Goal: Task Accomplishment & Management: Manage account settings

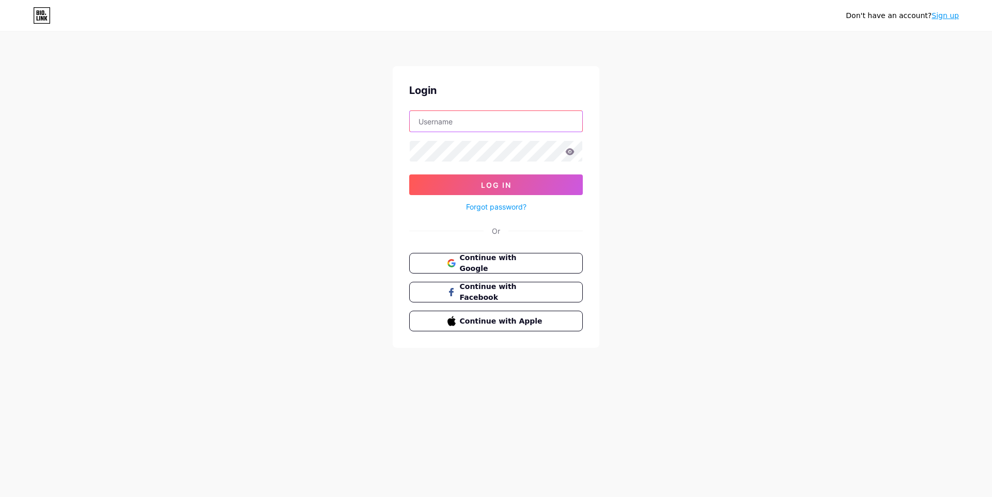
click at [506, 125] on input "text" at bounding box center [496, 121] width 173 height 21
type input "lapak77"
click at [409, 175] on button "Log In" at bounding box center [496, 185] width 174 height 21
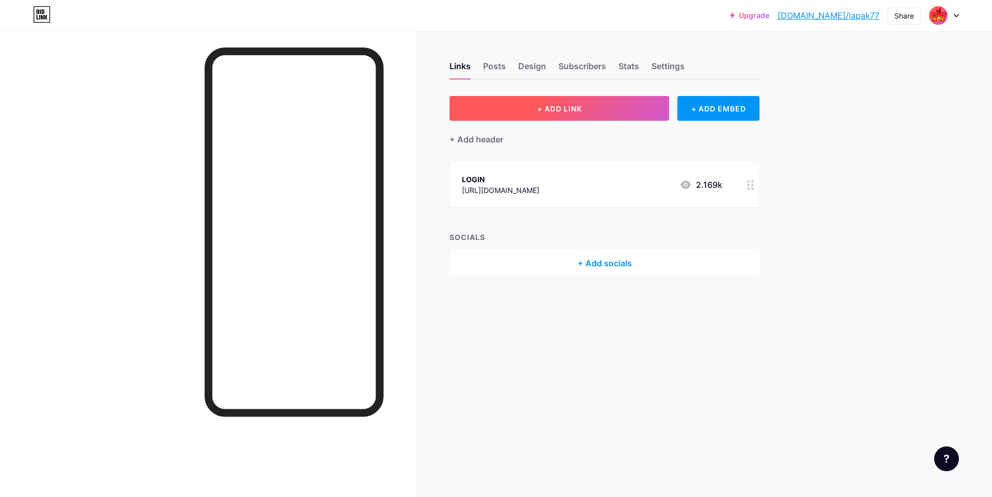
click at [619, 112] on button "+ ADD LINK" at bounding box center [559, 108] width 220 height 25
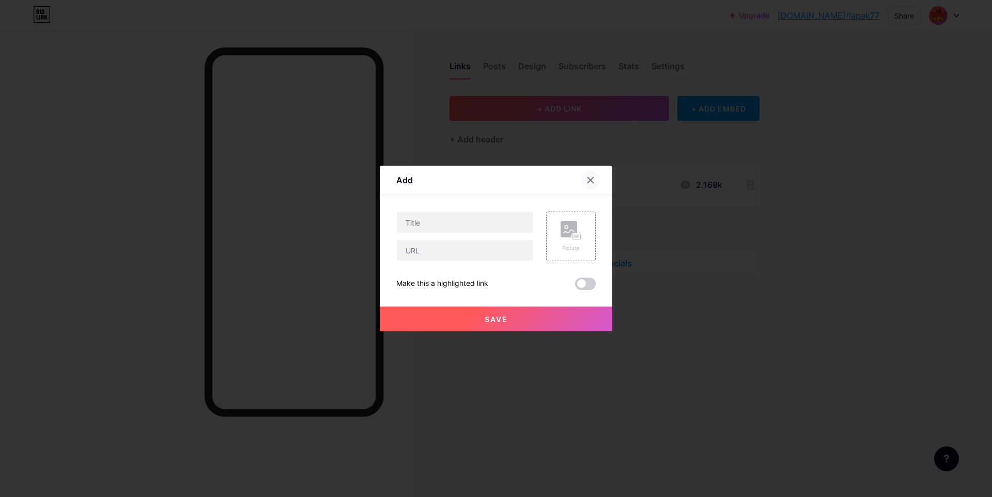
click at [598, 181] on div at bounding box center [590, 180] width 19 height 19
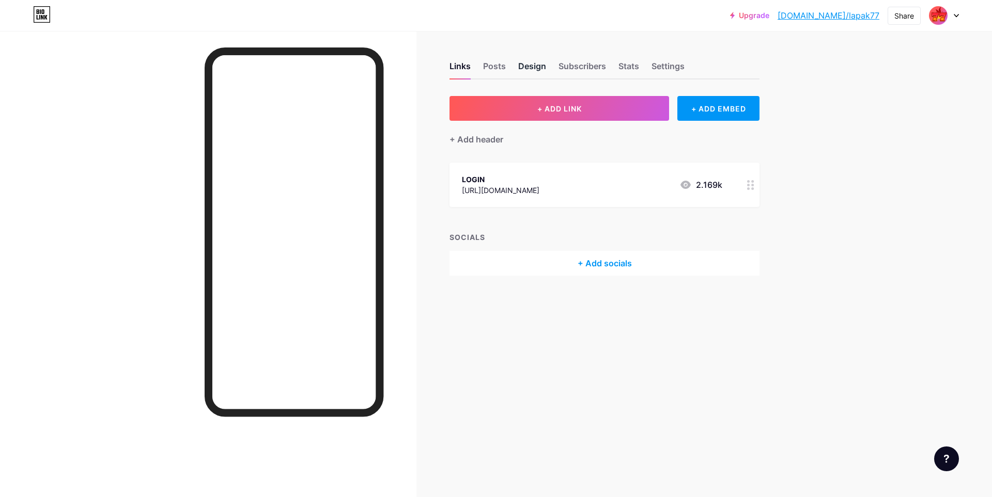
click at [538, 69] on div "Design" at bounding box center [532, 69] width 28 height 19
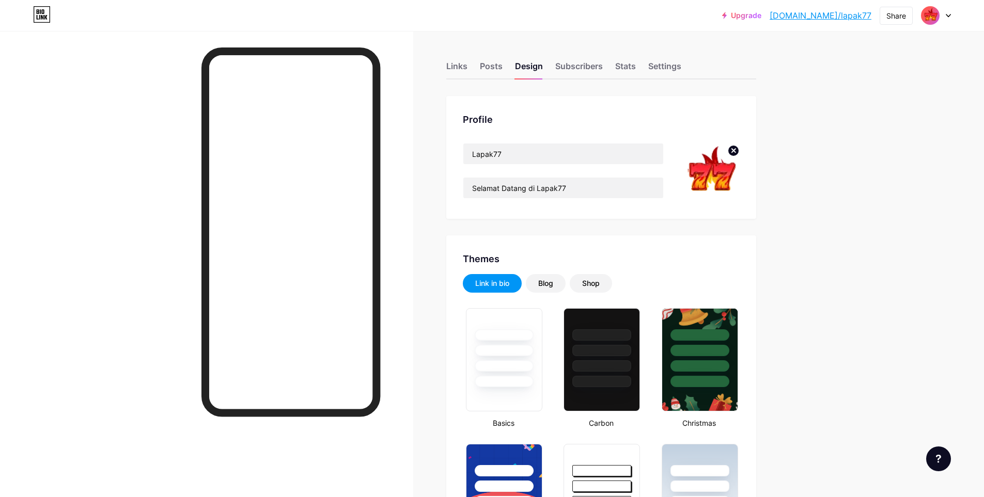
click at [935, 18] on img at bounding box center [930, 15] width 17 height 17
click at [467, 67] on div "Links" at bounding box center [456, 69] width 21 height 19
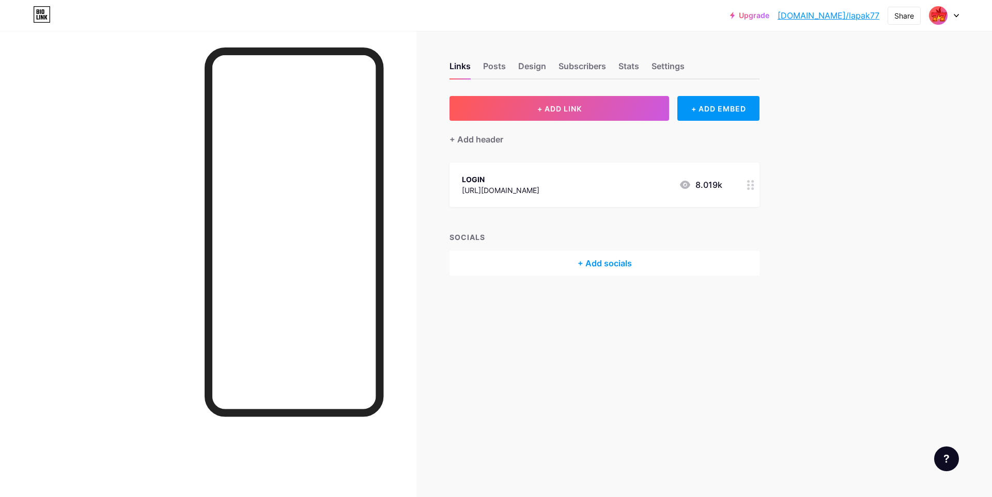
click at [539, 186] on div "[URL][DOMAIN_NAME]" at bounding box center [500, 190] width 77 height 11
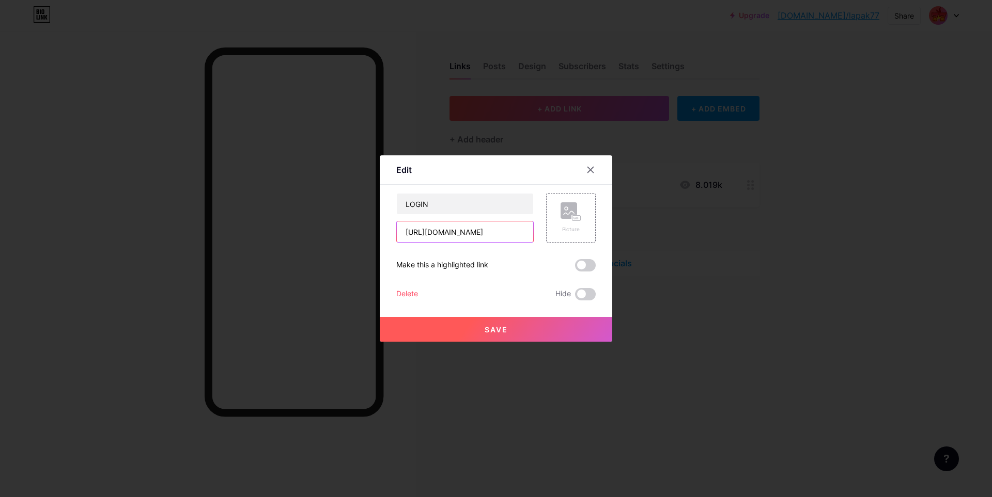
drag, startPoint x: 476, startPoint y: 233, endPoint x: 398, endPoint y: 231, distance: 78.5
click at [398, 231] on input "[URL][DOMAIN_NAME]" at bounding box center [465, 232] width 136 height 21
paste input "[DOMAIN_NAME][URL]"
type input "[URL][DOMAIN_NAME]"
click at [501, 326] on span "Save" at bounding box center [496, 329] width 23 height 9
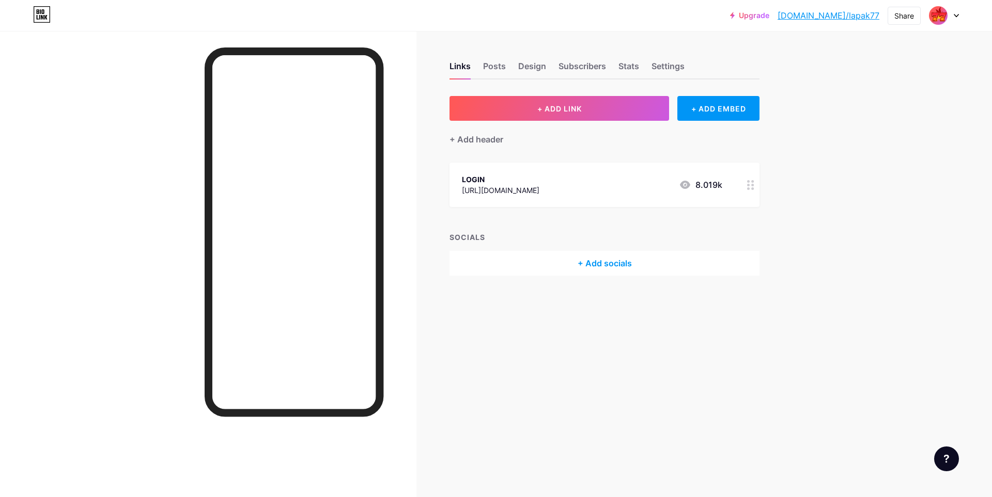
click at [953, 20] on div at bounding box center [944, 15] width 30 height 19
click at [871, 140] on li "Logout" at bounding box center [894, 145] width 128 height 28
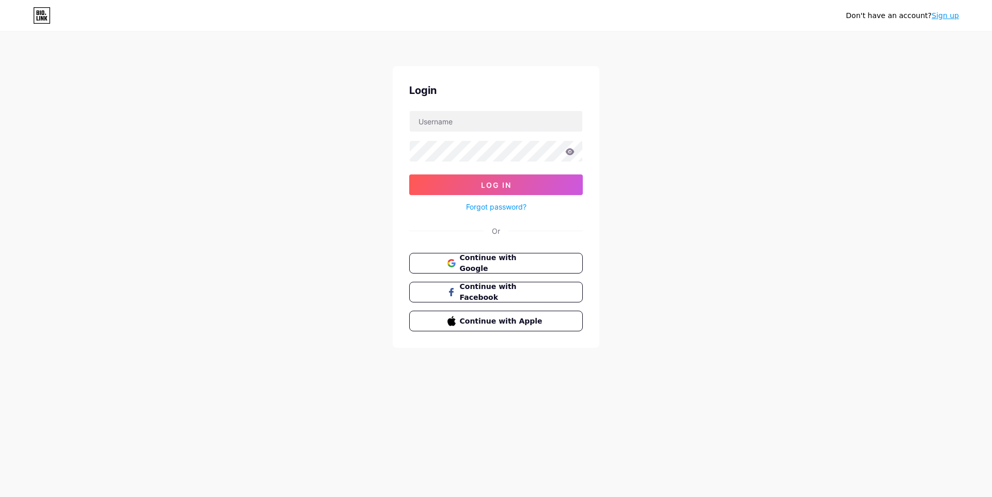
click at [946, 12] on link "Sign up" at bounding box center [944, 15] width 27 height 8
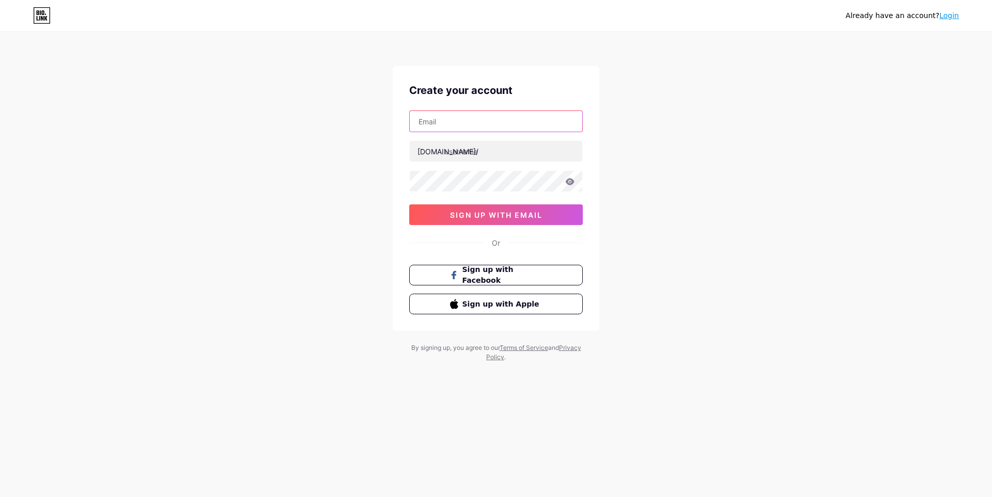
click at [516, 128] on input "text" at bounding box center [496, 121] width 173 height 21
type input "[DOMAIN_NAME][EMAIL_ADDRESS][DOMAIN_NAME]"
type input "daduemas88"
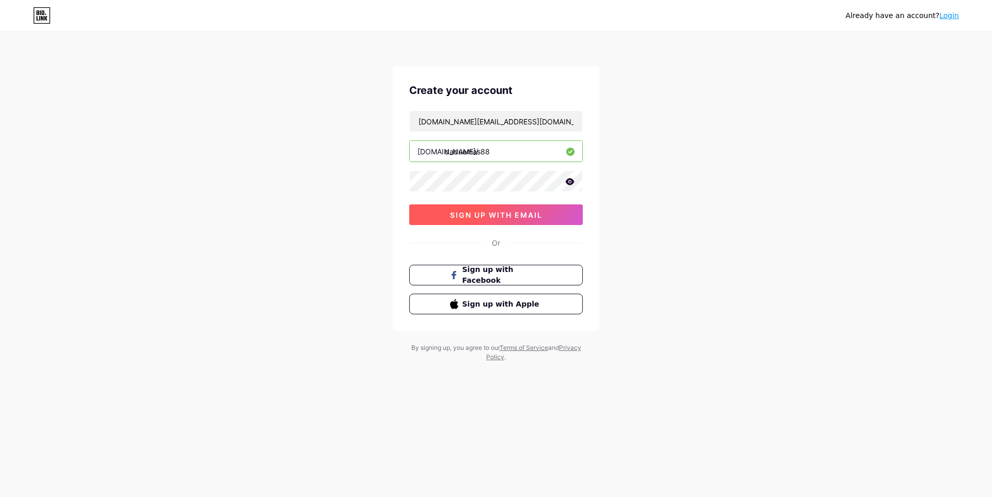
click at [509, 211] on span "sign up with email" at bounding box center [496, 215] width 92 height 9
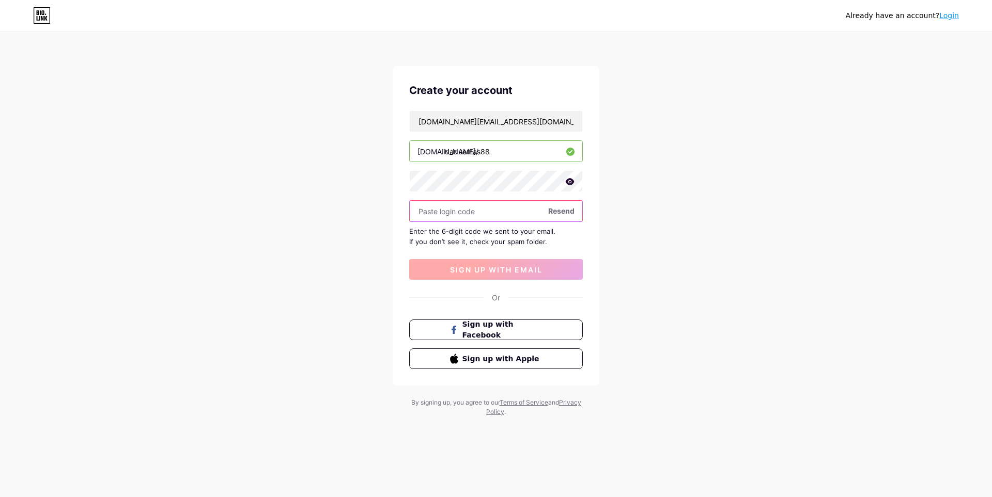
paste input "603193"
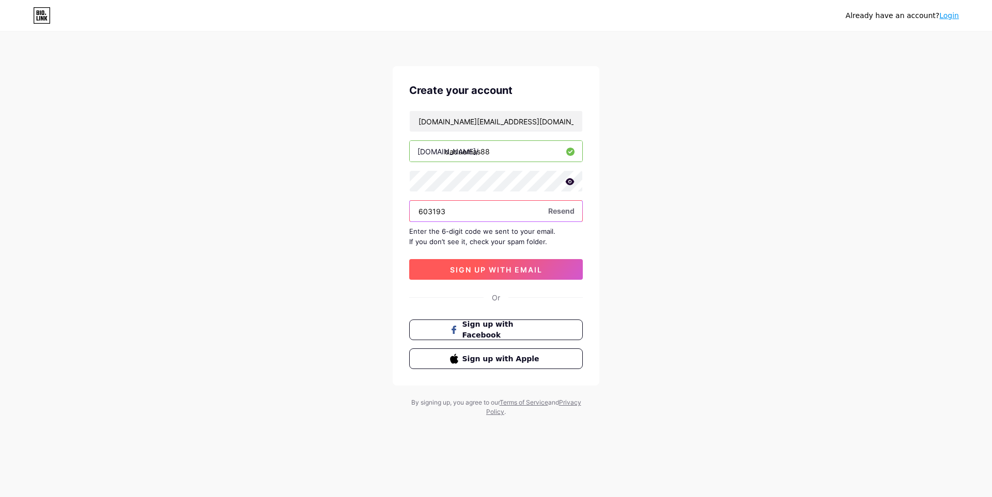
type input "603193"
click at [494, 271] on span "sign up with email" at bounding box center [496, 270] width 92 height 9
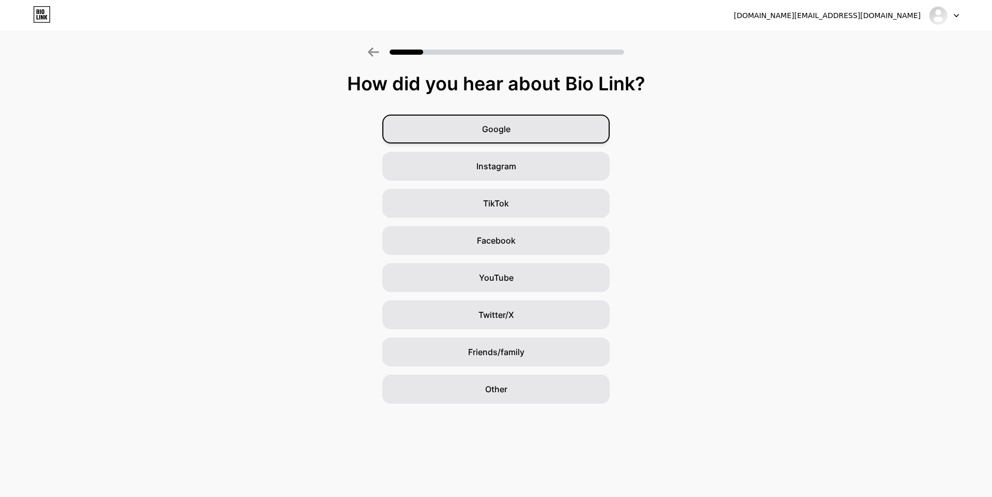
click at [541, 136] on div "Google" at bounding box center [495, 129] width 227 height 29
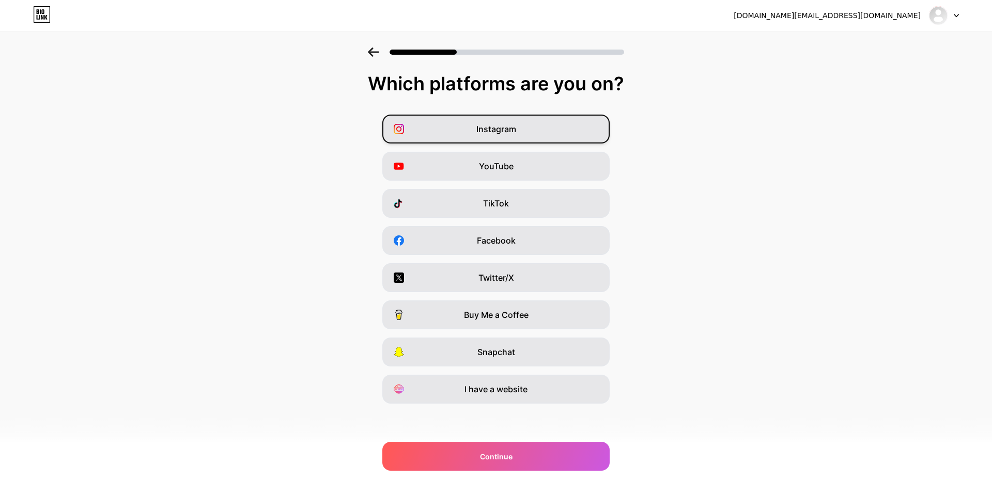
click at [541, 135] on div "Instagram" at bounding box center [495, 129] width 227 height 29
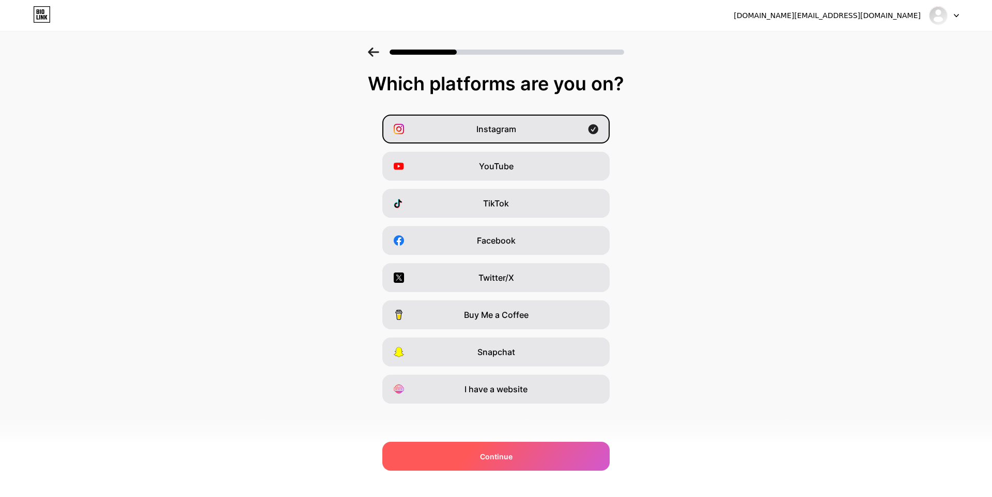
click at [481, 465] on div "Continue" at bounding box center [495, 456] width 227 height 29
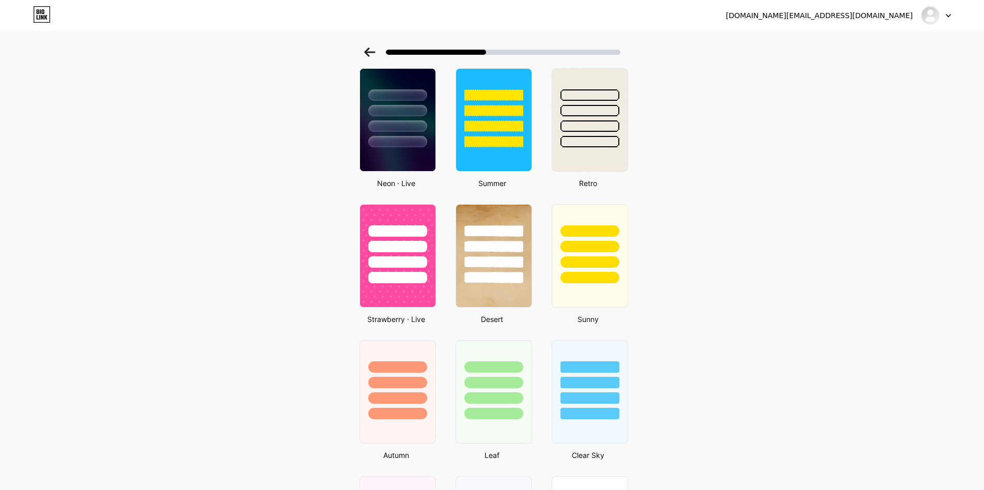
scroll to position [465, 0]
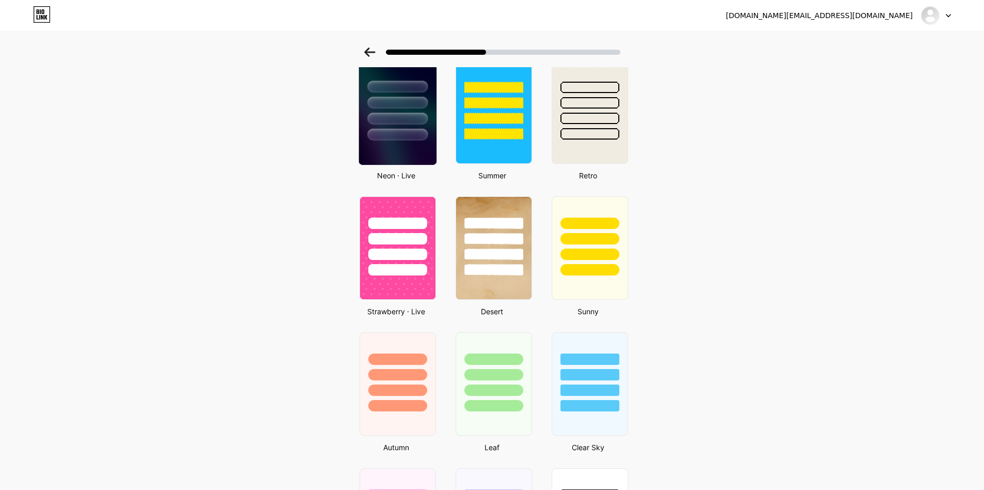
click at [415, 100] on div at bounding box center [397, 103] width 60 height 12
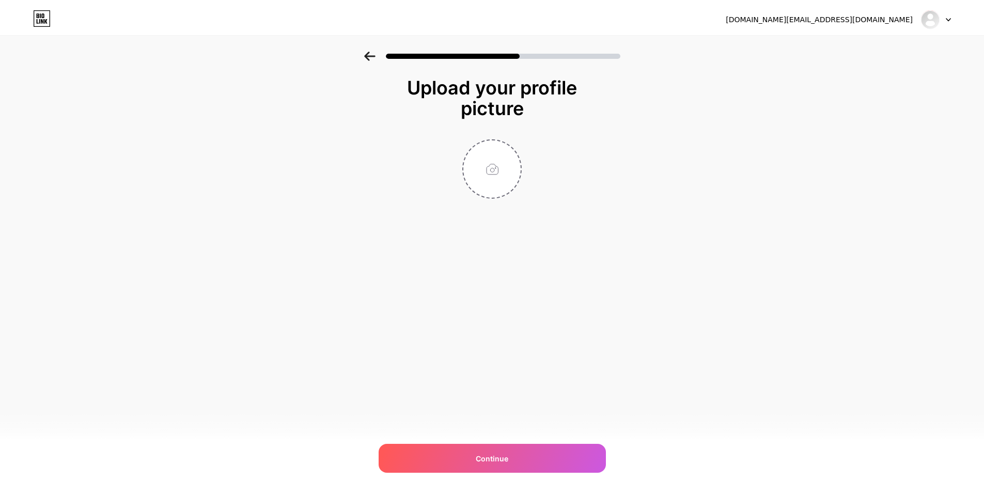
scroll to position [0, 0]
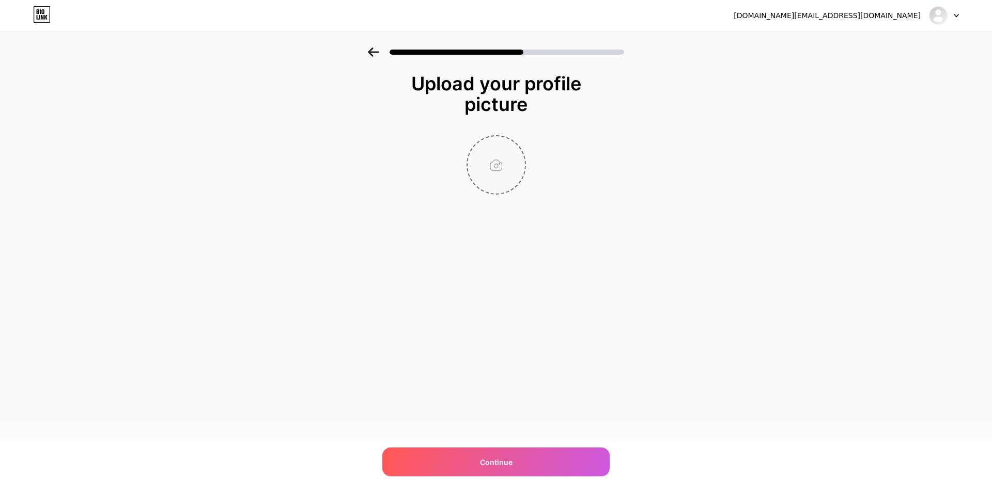
click at [514, 177] on input "file" at bounding box center [495, 164] width 57 height 57
type input "C:\fakepath\favicon.png"
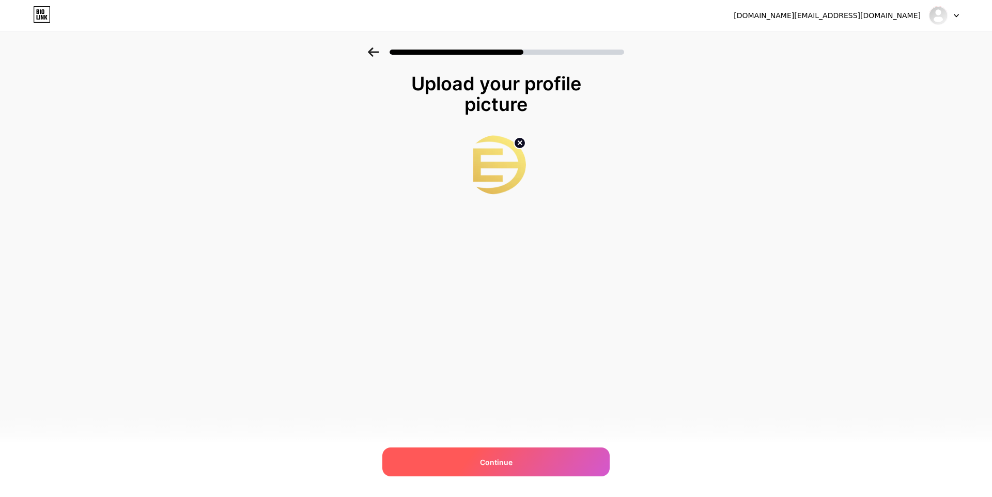
click at [516, 450] on div "Continue" at bounding box center [495, 462] width 227 height 29
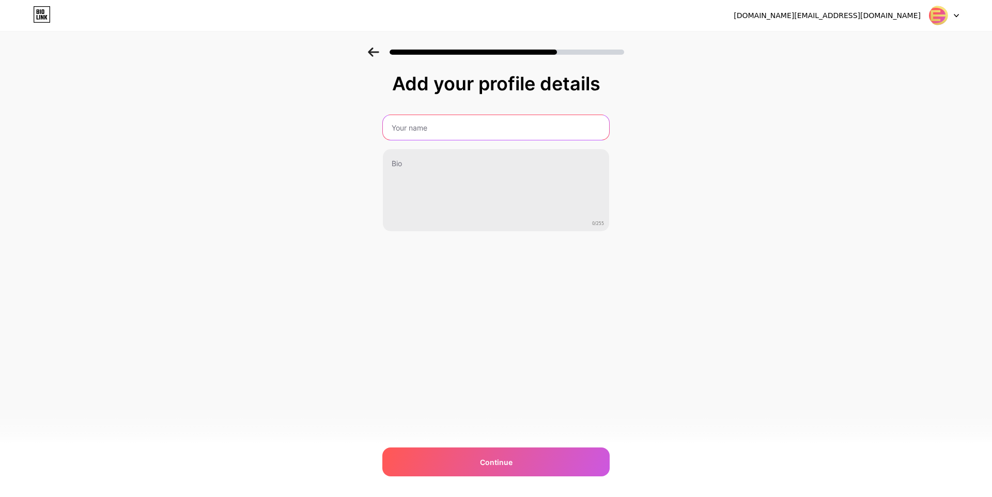
click at [443, 137] on input "text" at bounding box center [496, 127] width 226 height 25
type input "DADUEMAS88"
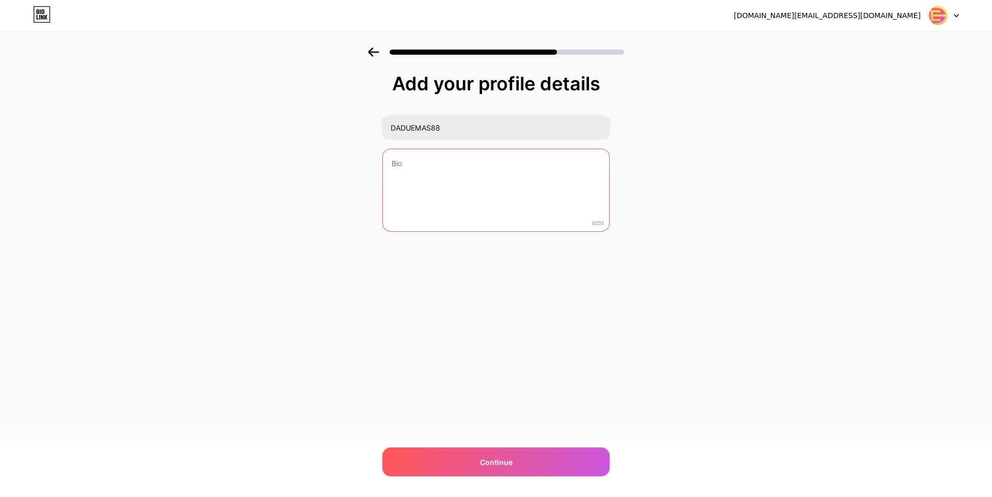
click at [436, 161] on textarea at bounding box center [496, 190] width 226 height 83
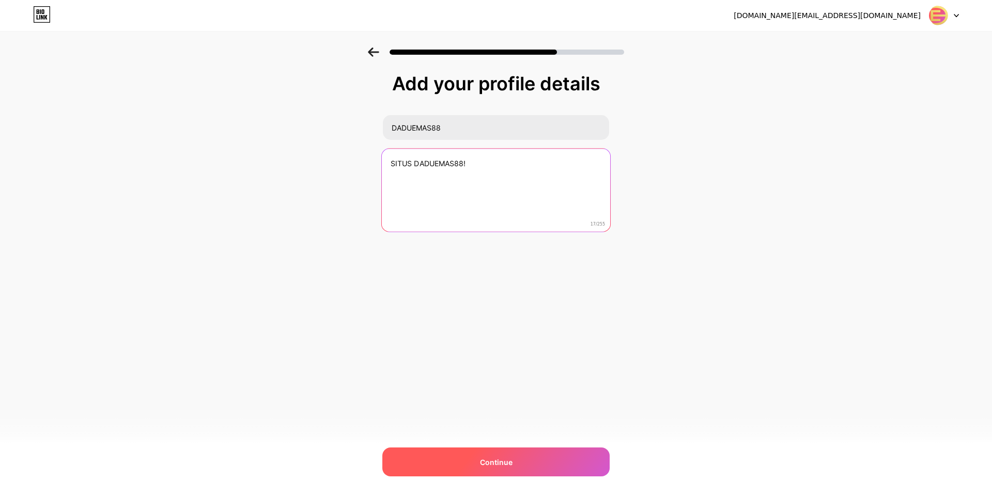
type textarea "SITUS DADUEMAS88!"
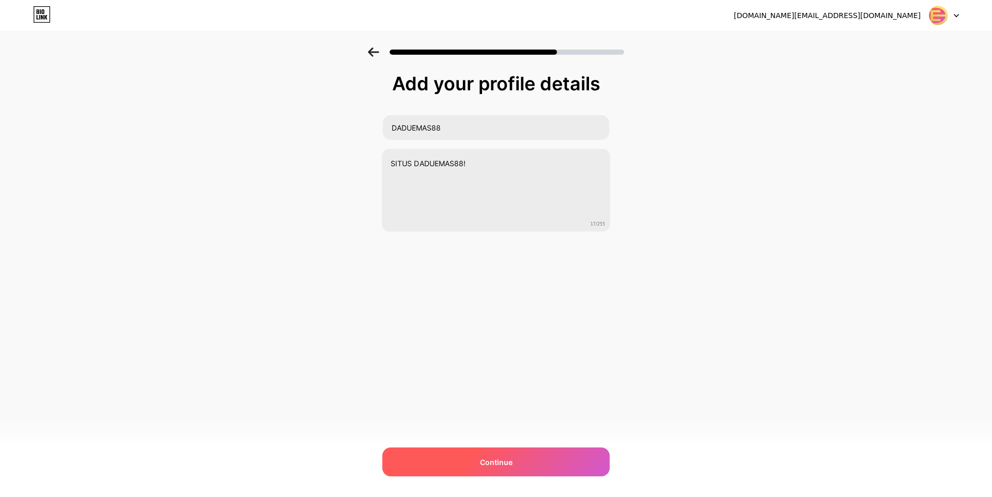
click at [503, 453] on div "Continue" at bounding box center [495, 462] width 227 height 29
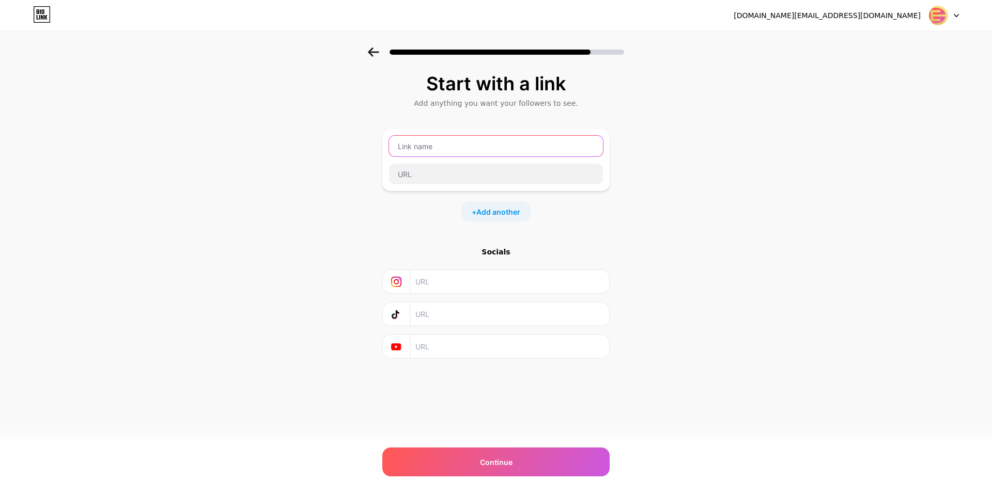
click at [501, 149] on input "text" at bounding box center [496, 146] width 214 height 21
type input "LOGIN"
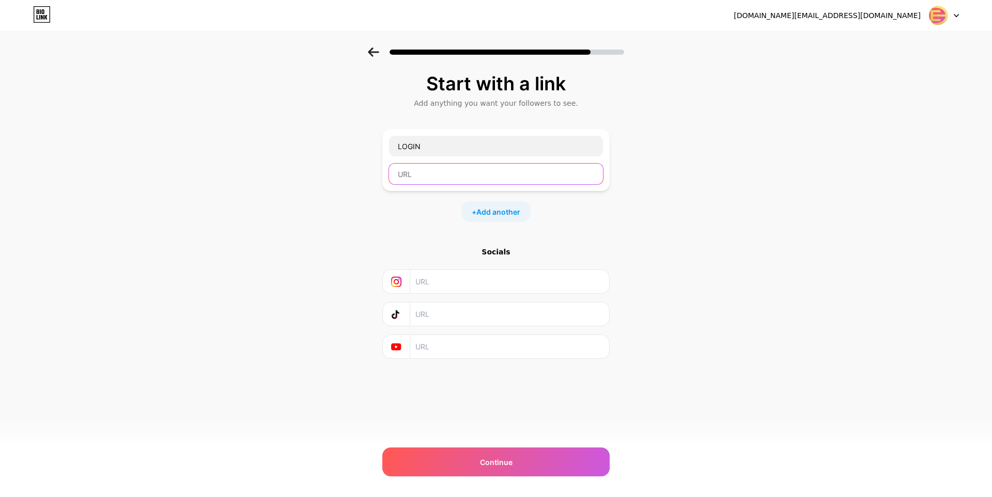
click at [469, 174] on input "text" at bounding box center [496, 174] width 214 height 21
type input "htpps://de88id.site/login"
click at [449, 280] on input "text" at bounding box center [509, 281] width 188 height 23
type input "daduemas88"
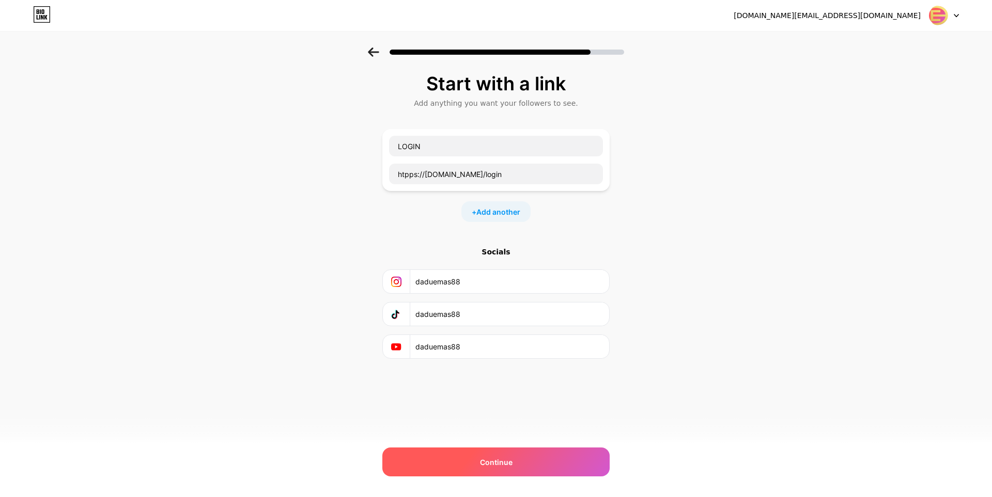
type input "daduemas88"
click at [479, 458] on div "Continue" at bounding box center [495, 462] width 227 height 29
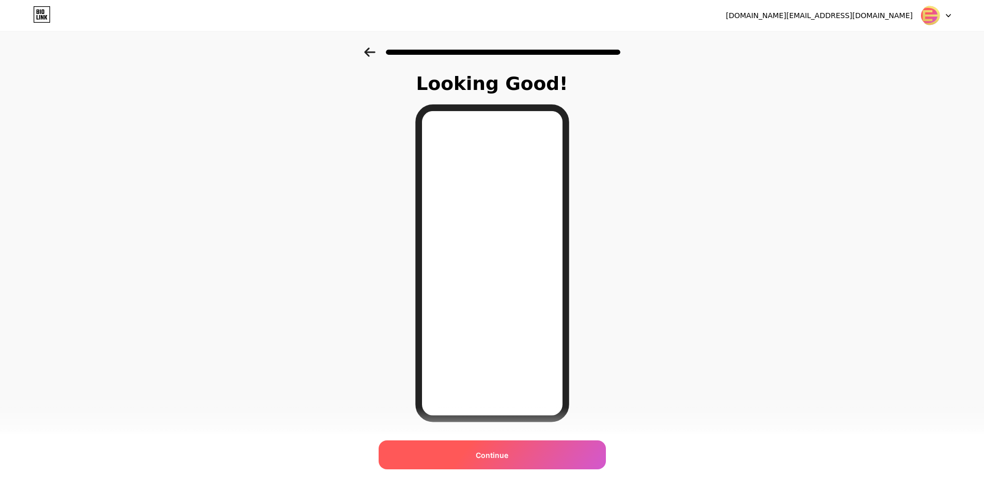
click at [538, 451] on div "Continue" at bounding box center [492, 454] width 227 height 29
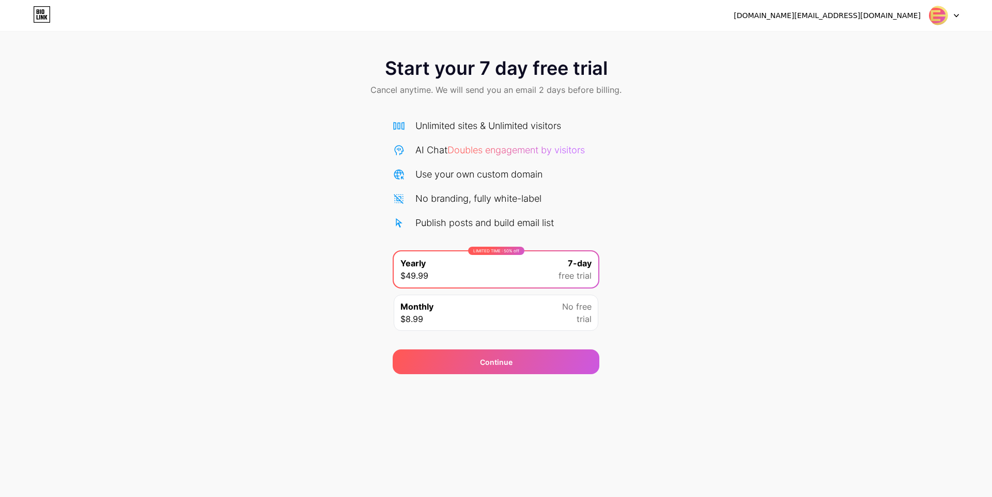
click at [523, 317] on div "Monthly $8.99 No free trial" at bounding box center [496, 313] width 205 height 36
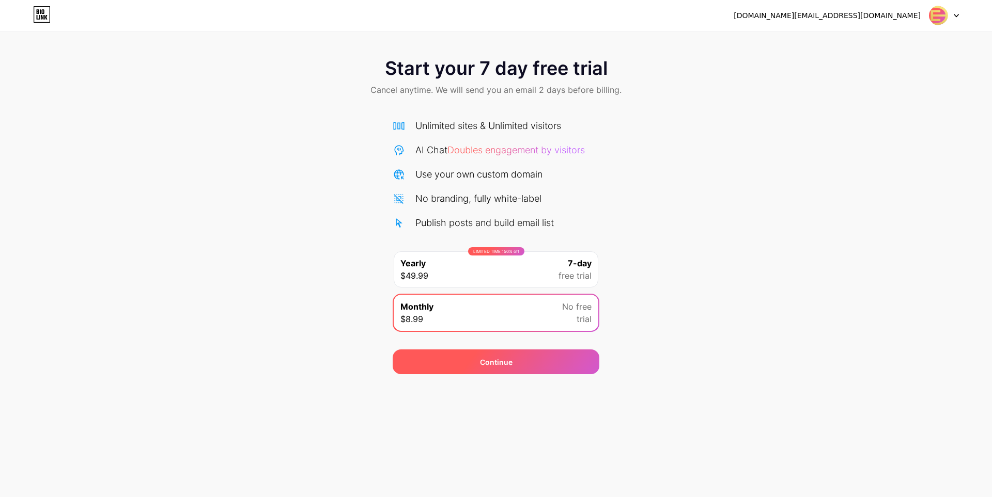
click at [503, 363] on div "Continue" at bounding box center [496, 362] width 33 height 11
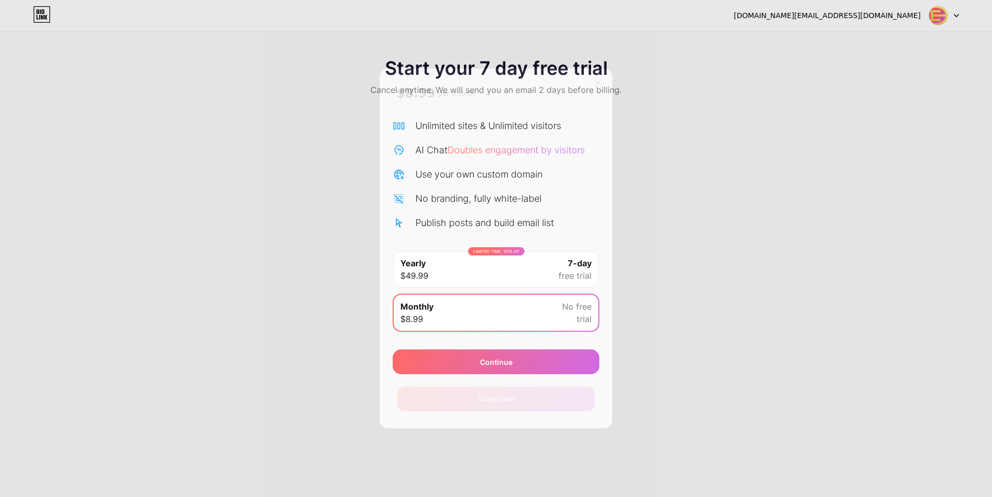
click at [596, 77] on div at bounding box center [597, 83] width 19 height 19
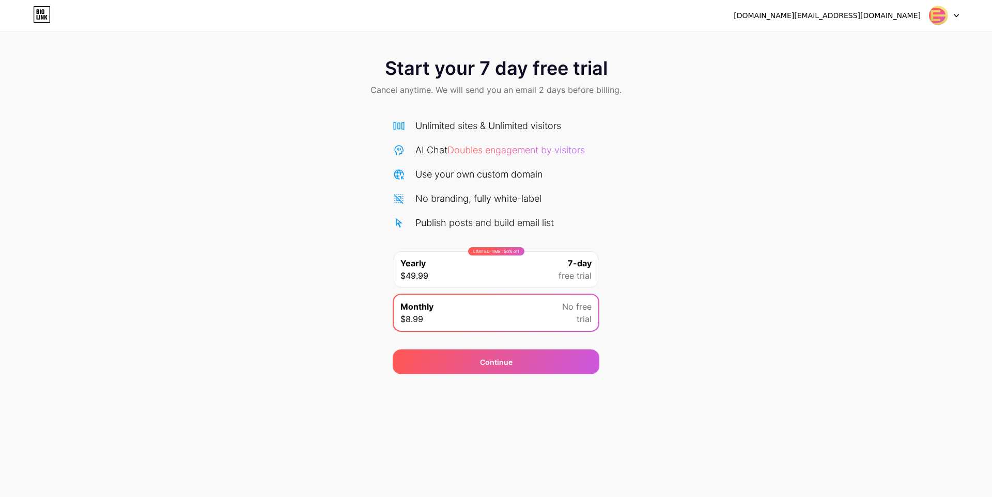
click at [949, 22] on div at bounding box center [944, 15] width 30 height 19
click at [46, 15] on icon at bounding box center [45, 17] width 3 height 5
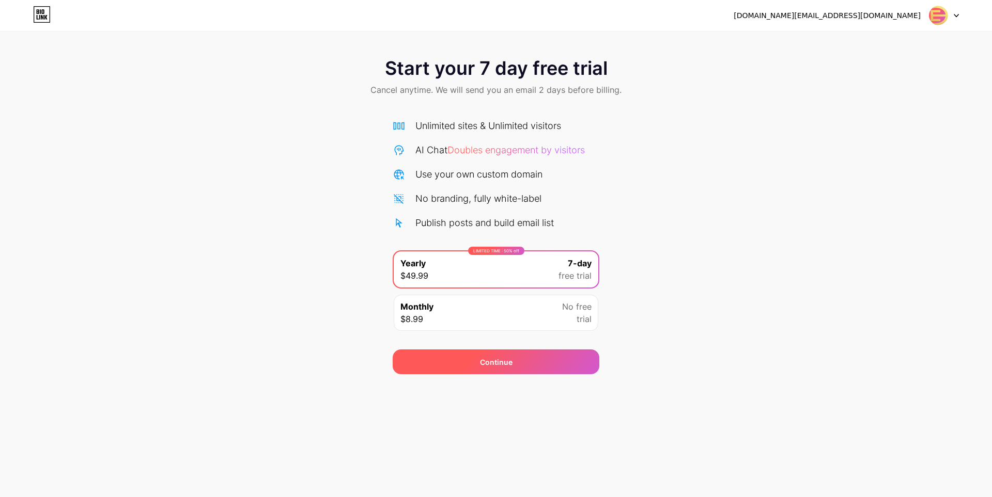
click at [496, 355] on div "Continue" at bounding box center [496, 362] width 207 height 25
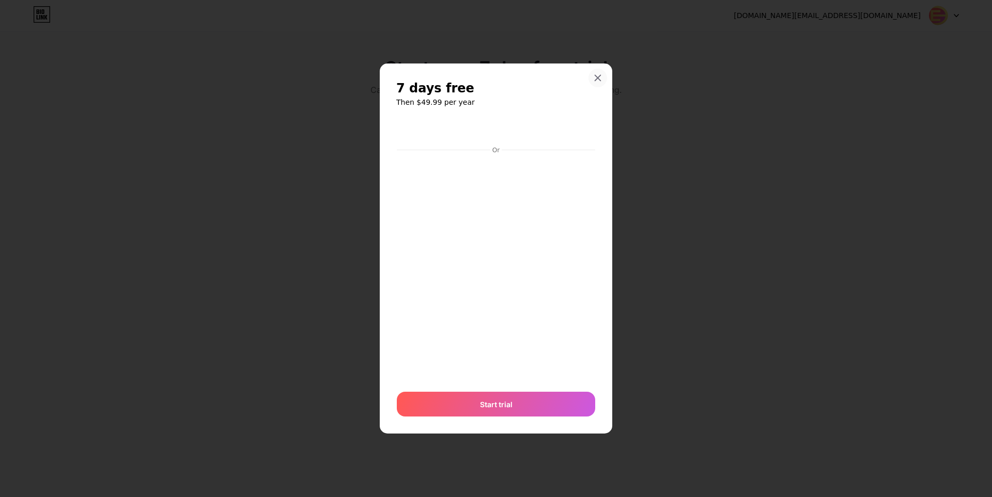
click at [601, 70] on div at bounding box center [597, 78] width 19 height 19
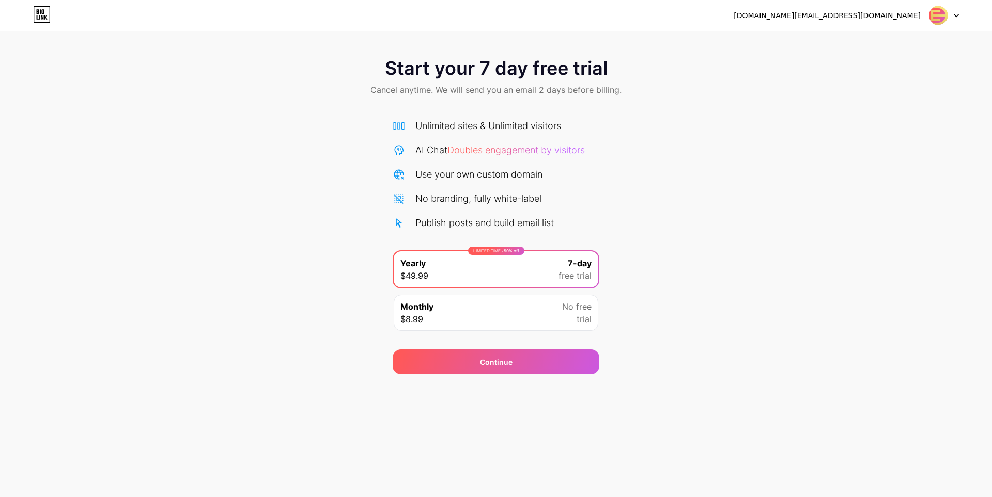
click at [943, 15] on img at bounding box center [938, 16] width 20 height 20
click at [898, 15] on div "indobonus.ads@gmail.com" at bounding box center [827, 15] width 187 height 11
click at [566, 115] on div "Unlimited sites & Unlimited visitors AI Chat Doubles engagement by visitors Use…" at bounding box center [496, 222] width 207 height 229
click at [47, 18] on icon at bounding box center [42, 14] width 18 height 17
click at [503, 307] on div "Monthly $8.99 No free trial" at bounding box center [496, 313] width 205 height 36
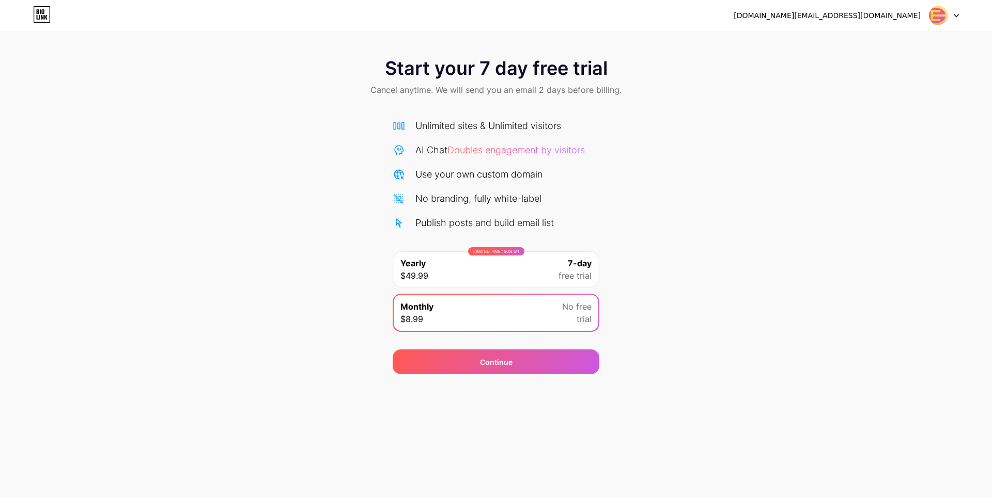
click at [528, 276] on div "LIMITED TIME : 50% off Yearly $49.99 7-day free trial" at bounding box center [496, 270] width 205 height 36
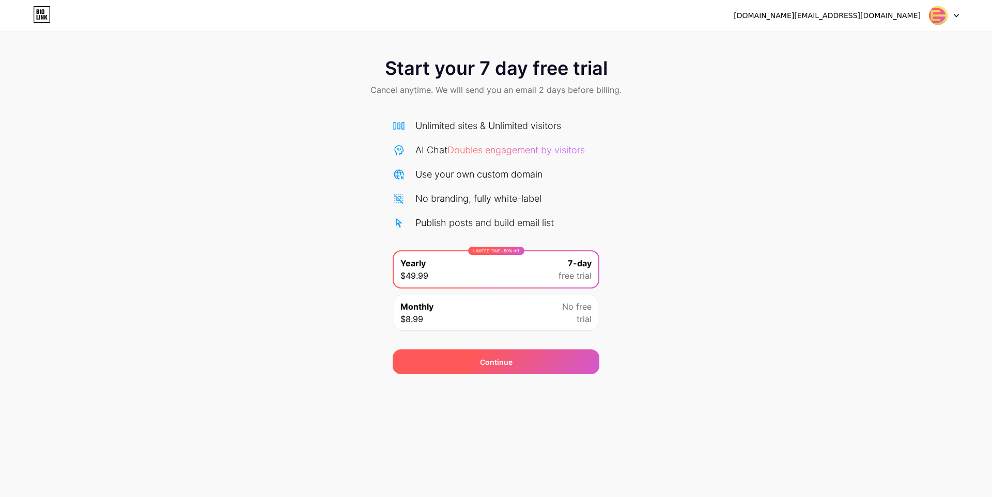
click at [517, 365] on div "Continue" at bounding box center [496, 362] width 207 height 25
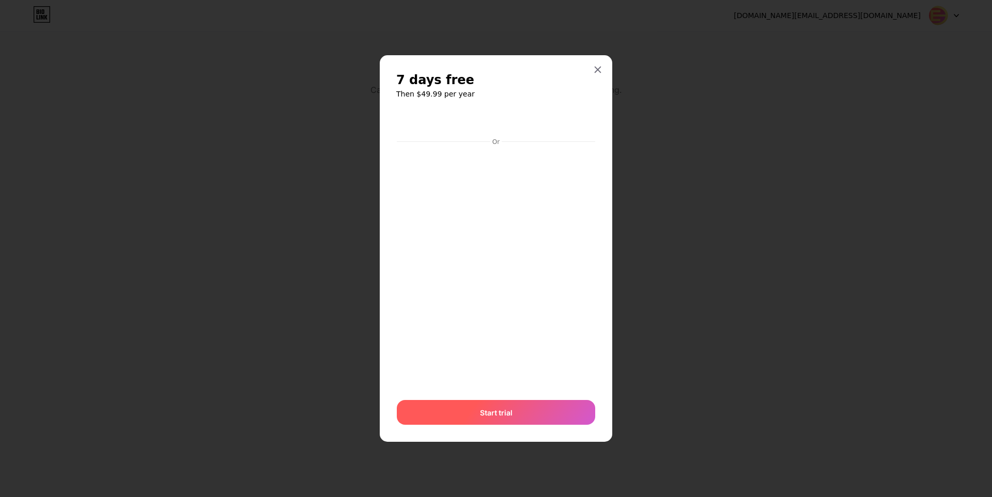
click at [516, 415] on div "Start trial" at bounding box center [496, 412] width 198 height 25
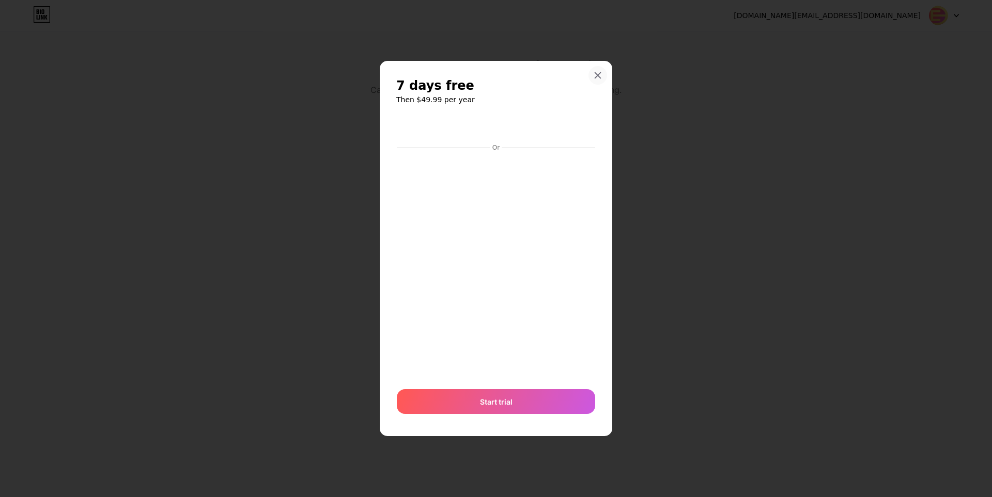
click at [601, 74] on icon at bounding box center [598, 75] width 8 height 8
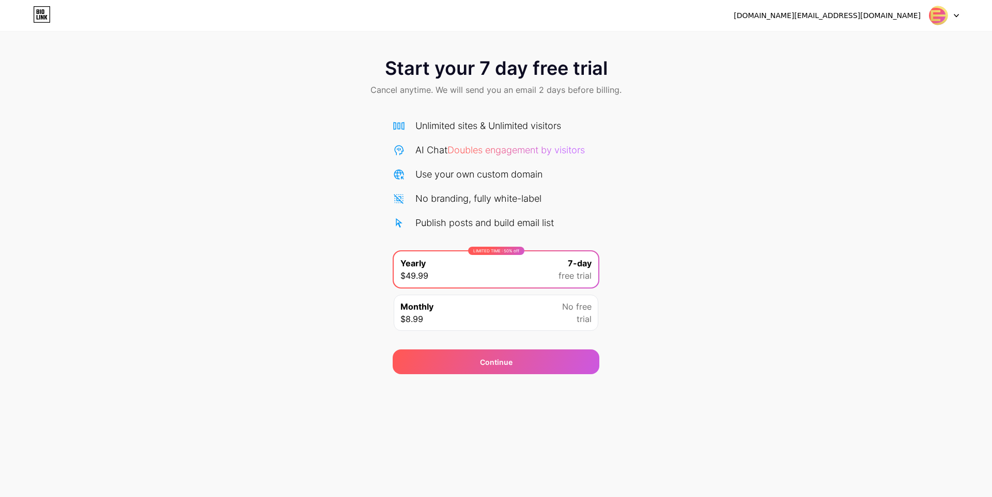
click at [940, 18] on img at bounding box center [938, 16] width 20 height 20
click at [849, 41] on li "Logout" at bounding box center [894, 42] width 128 height 28
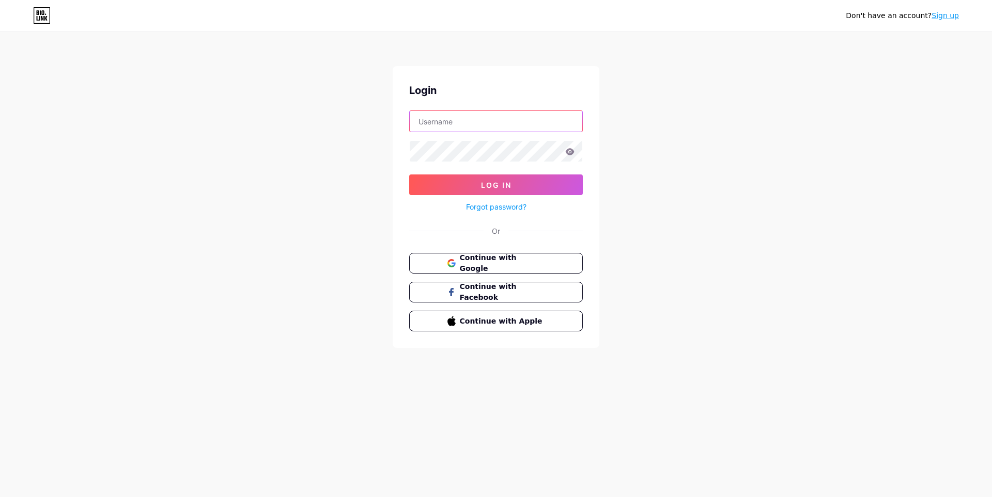
click at [485, 120] on input "text" at bounding box center [496, 121] width 173 height 21
type input "lapak77"
click at [481, 183] on span "Log In" at bounding box center [496, 185] width 30 height 9
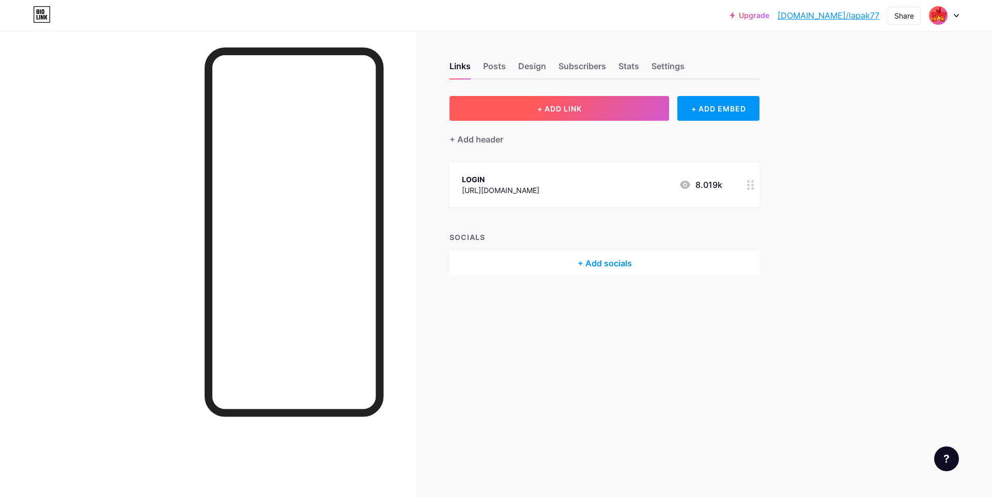
click at [576, 112] on span "+ ADD LINK" at bounding box center [559, 108] width 44 height 9
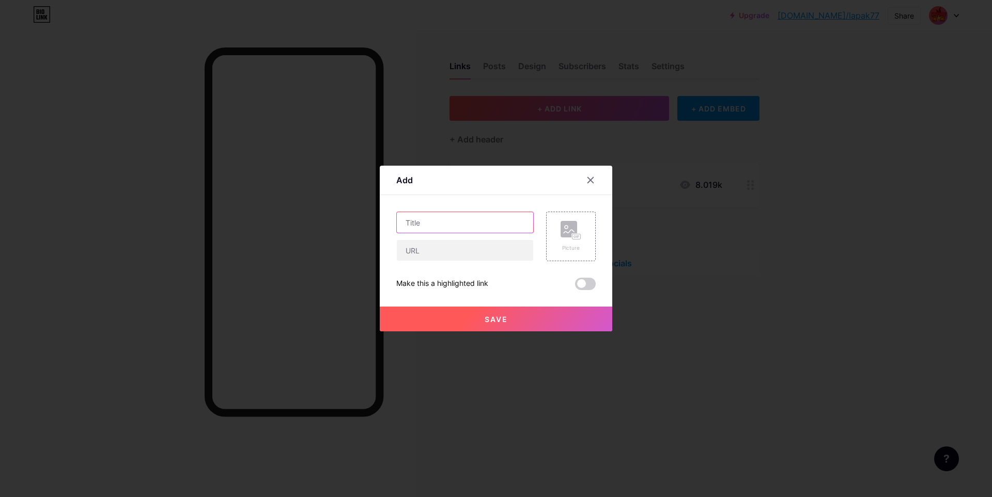
click at [460, 223] on input "text" at bounding box center [465, 222] width 136 height 21
type input "d"
click at [435, 253] on input "text" at bounding box center [465, 250] width 136 height 21
type input "ddd"
click at [467, 315] on button "Save" at bounding box center [496, 319] width 232 height 25
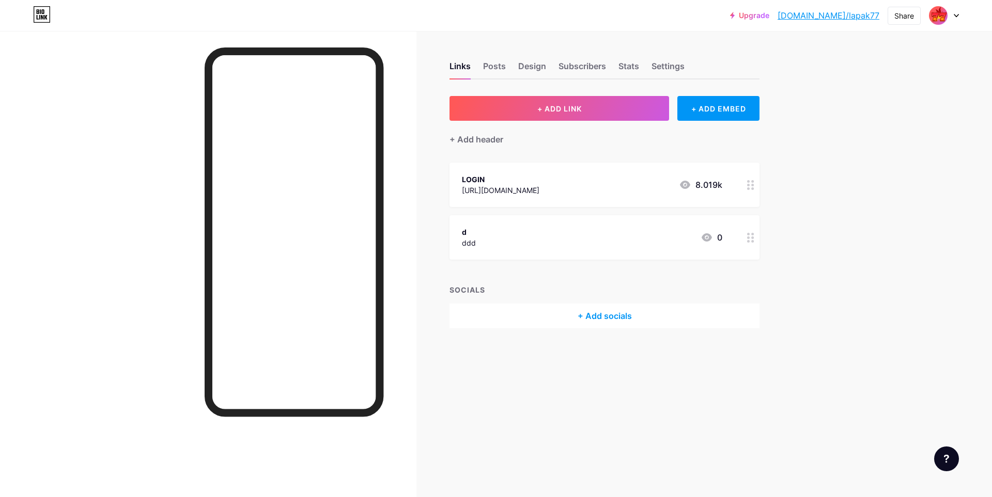
click at [855, 15] on link "[DOMAIN_NAME]/lapak77" at bounding box center [828, 15] width 102 height 12
click at [748, 238] on circle at bounding box center [748, 238] width 3 height 3
click at [416, 294] on div "Delete" at bounding box center [407, 294] width 22 height 12
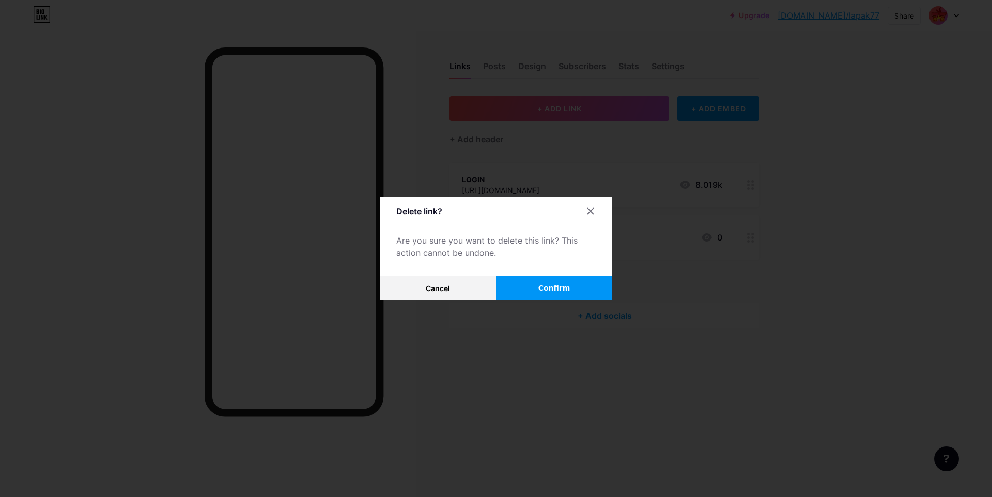
click at [551, 285] on span "Confirm" at bounding box center [554, 288] width 32 height 11
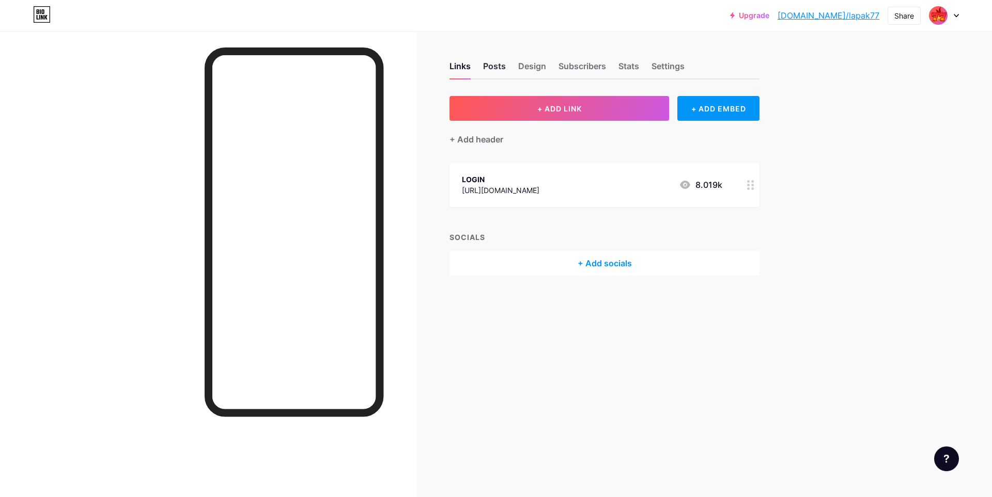
click at [505, 70] on div "Posts" at bounding box center [494, 69] width 23 height 19
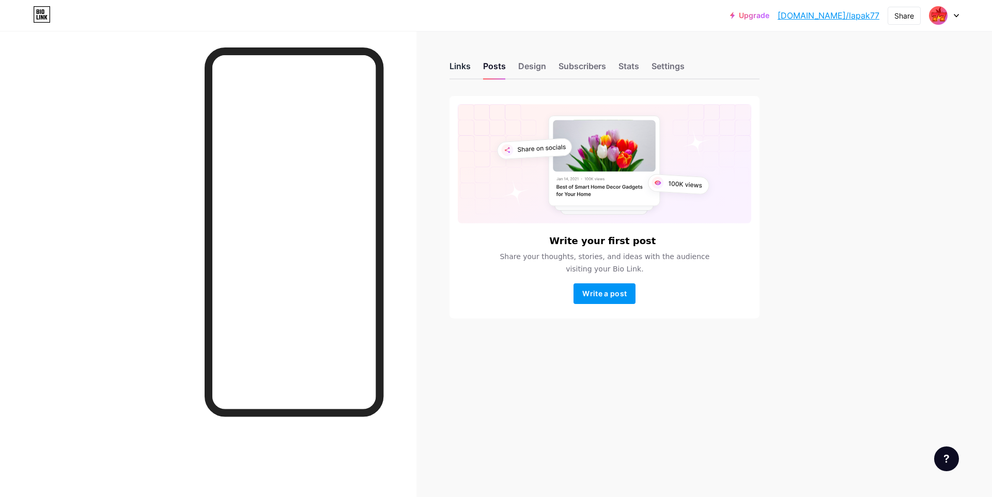
click at [465, 67] on div "Links" at bounding box center [459, 69] width 21 height 19
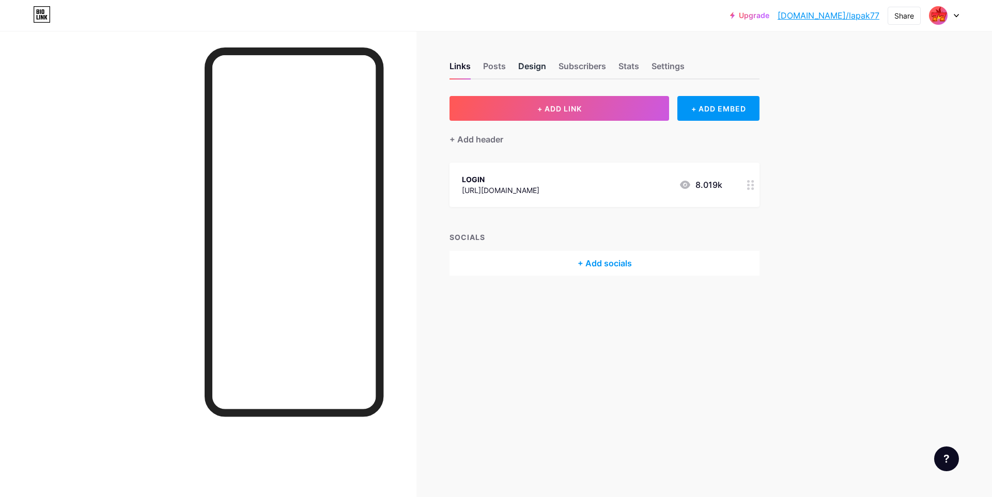
click at [531, 66] on div "Design" at bounding box center [532, 69] width 28 height 19
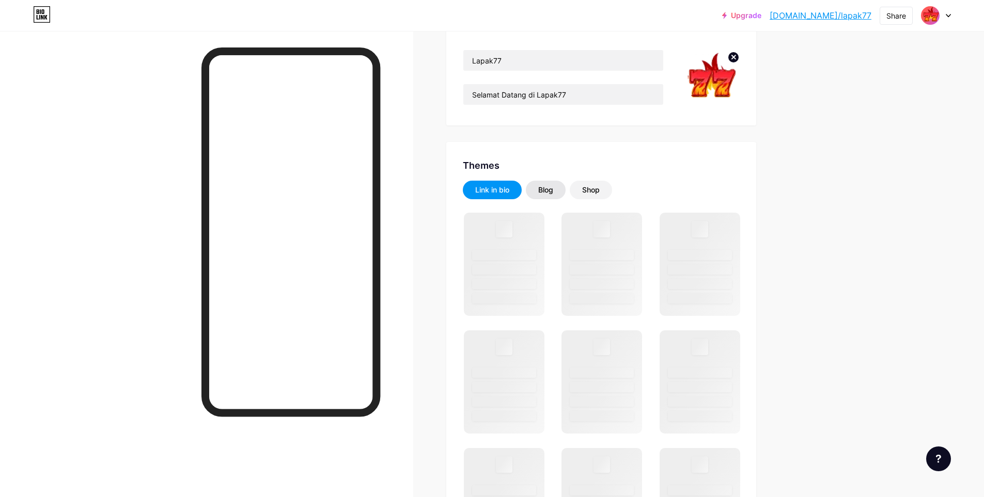
scroll to position [103, 0]
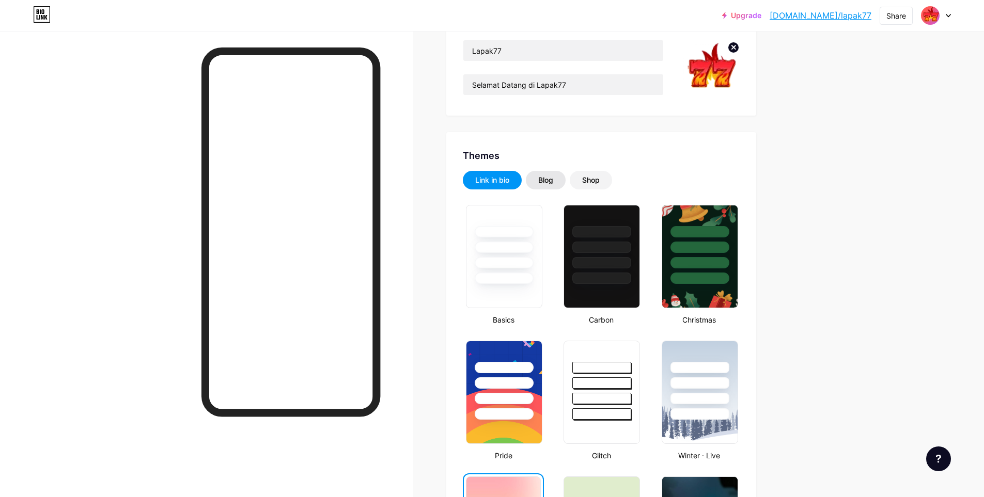
click at [552, 182] on div "Blog" at bounding box center [545, 180] width 15 height 10
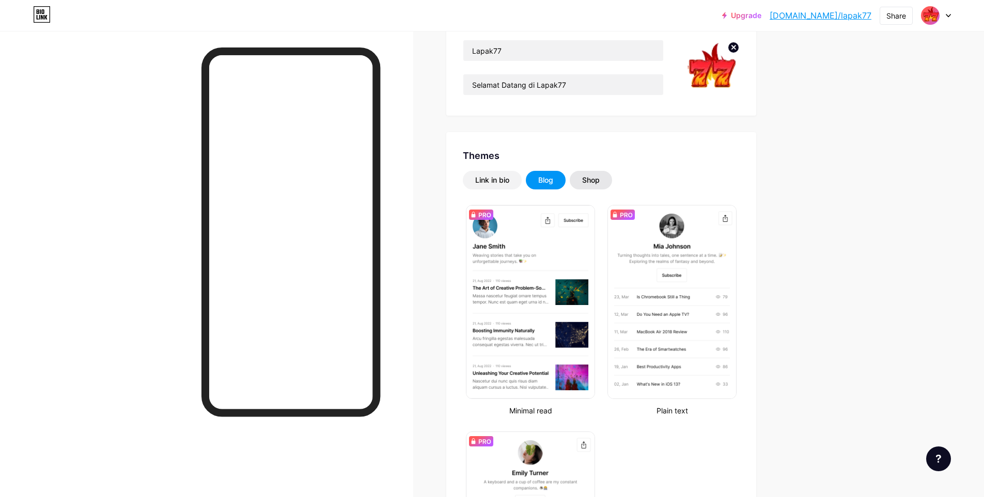
click at [589, 182] on div "Shop" at bounding box center [591, 180] width 18 height 10
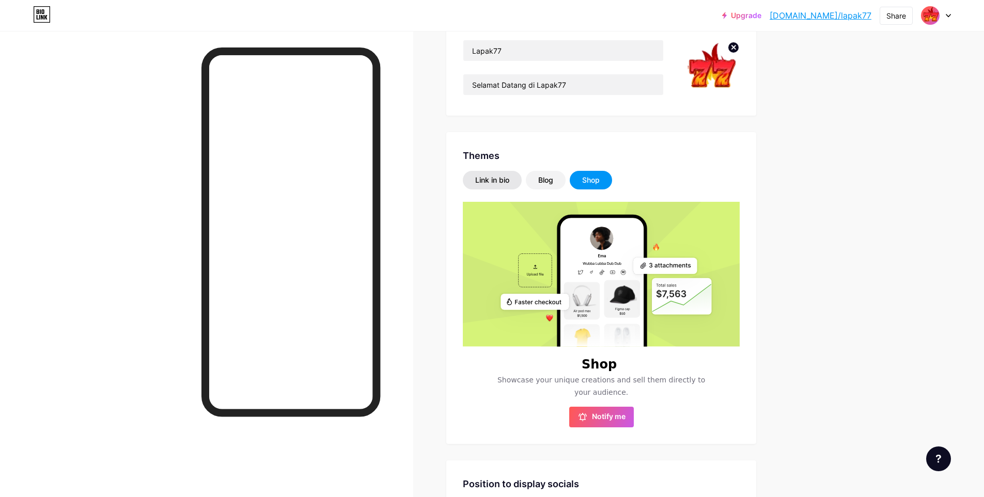
click at [501, 185] on div "Link in bio" at bounding box center [492, 180] width 59 height 19
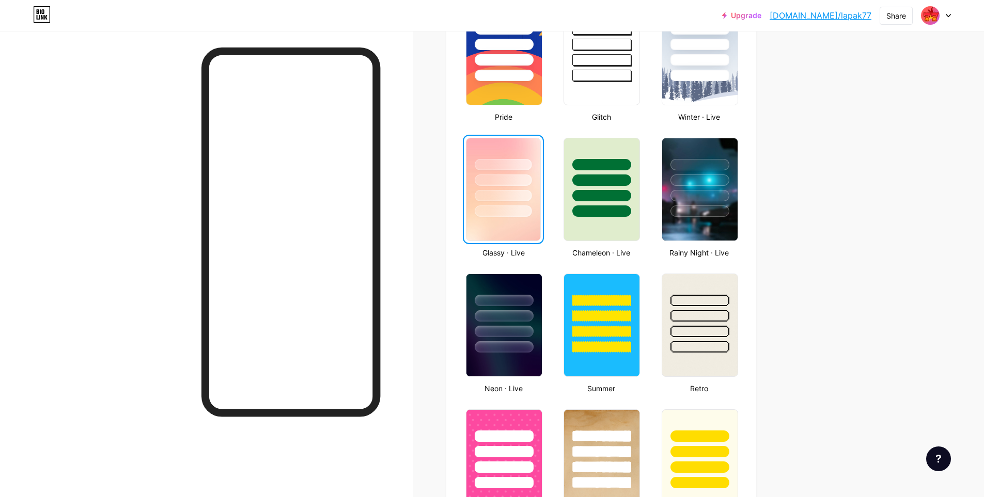
scroll to position [568, 0]
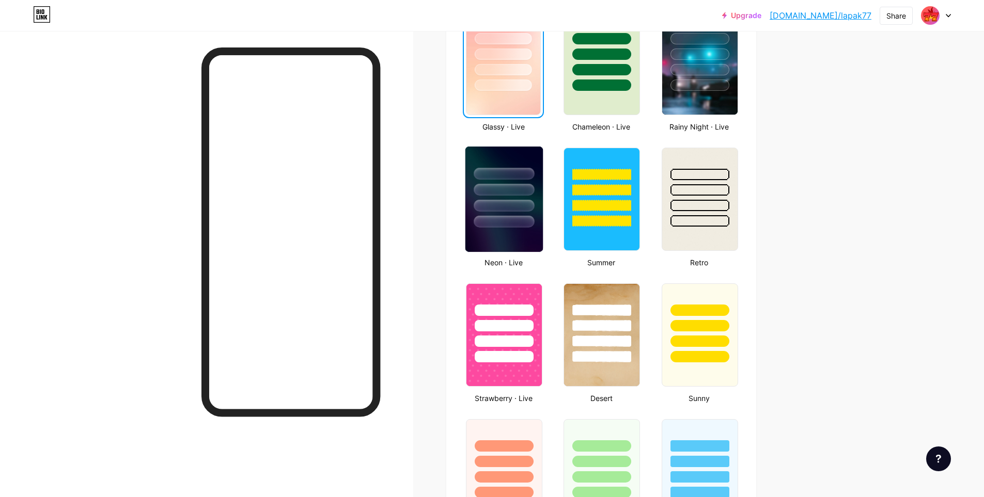
click at [525, 230] on img at bounding box center [503, 199] width 77 height 105
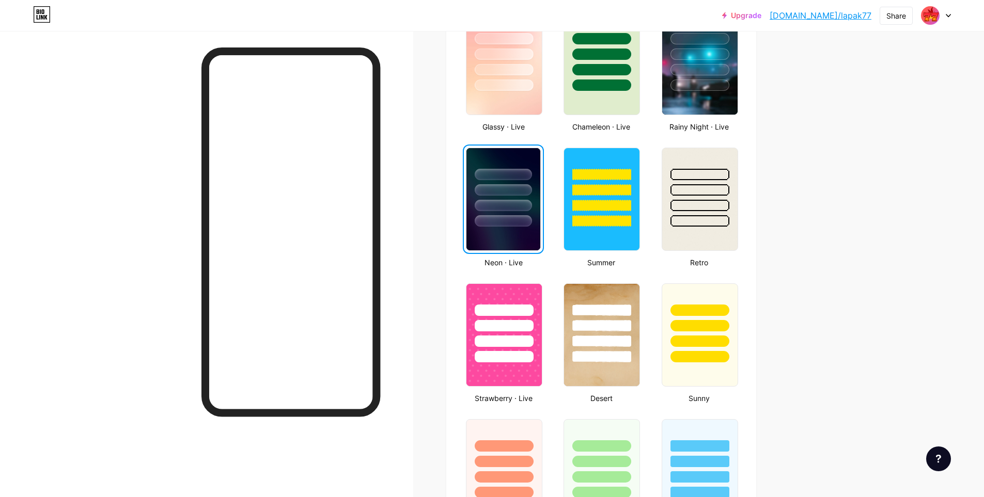
click at [855, 16] on link "[DOMAIN_NAME]/lapak77" at bounding box center [821, 15] width 102 height 12
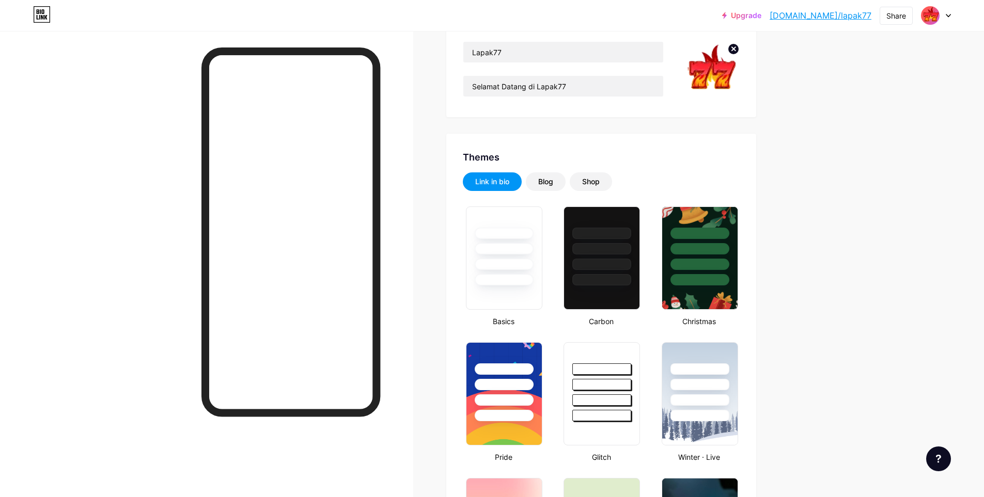
scroll to position [0, 0]
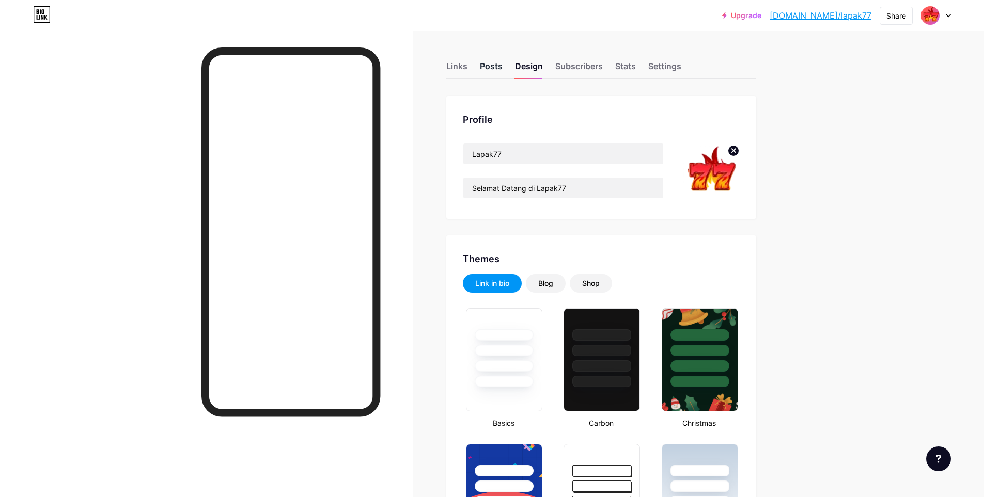
click at [488, 66] on div "Posts" at bounding box center [491, 69] width 23 height 19
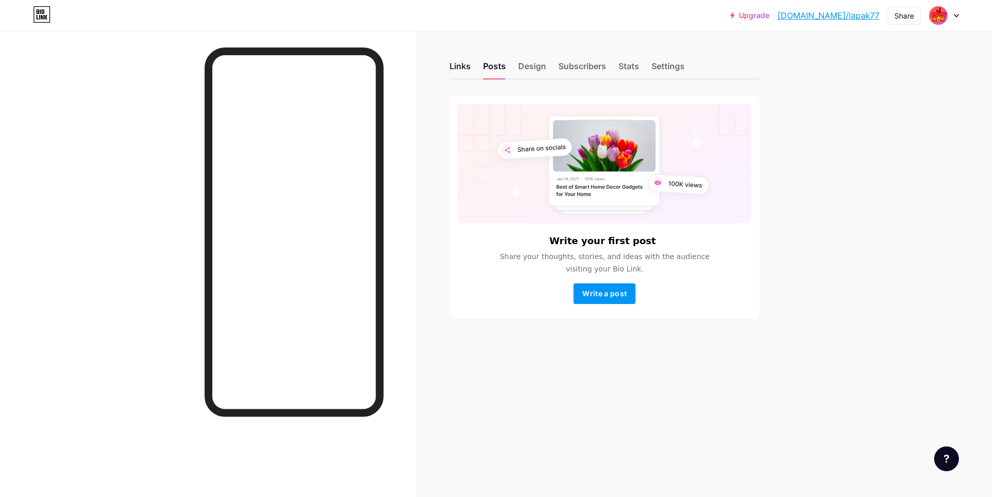
click at [465, 66] on div "Links" at bounding box center [459, 69] width 21 height 19
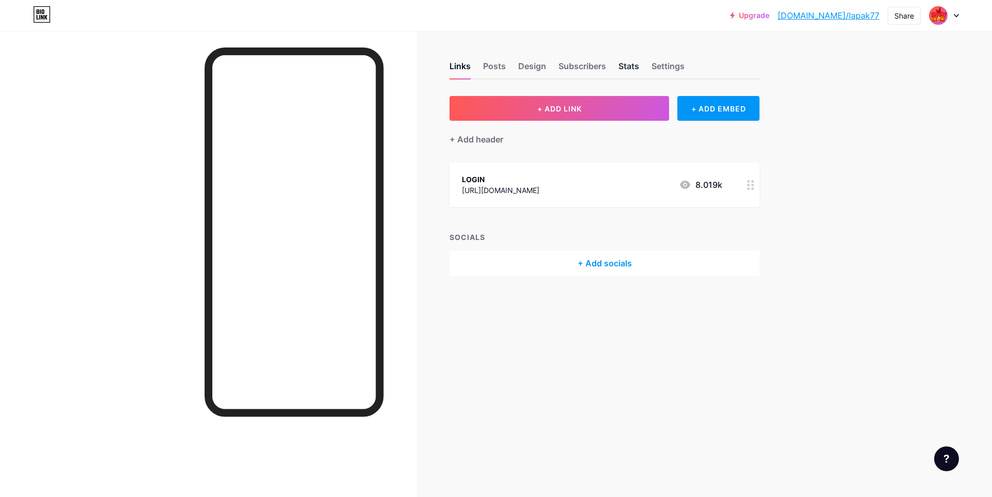
click at [624, 67] on div "Stats" at bounding box center [628, 69] width 21 height 19
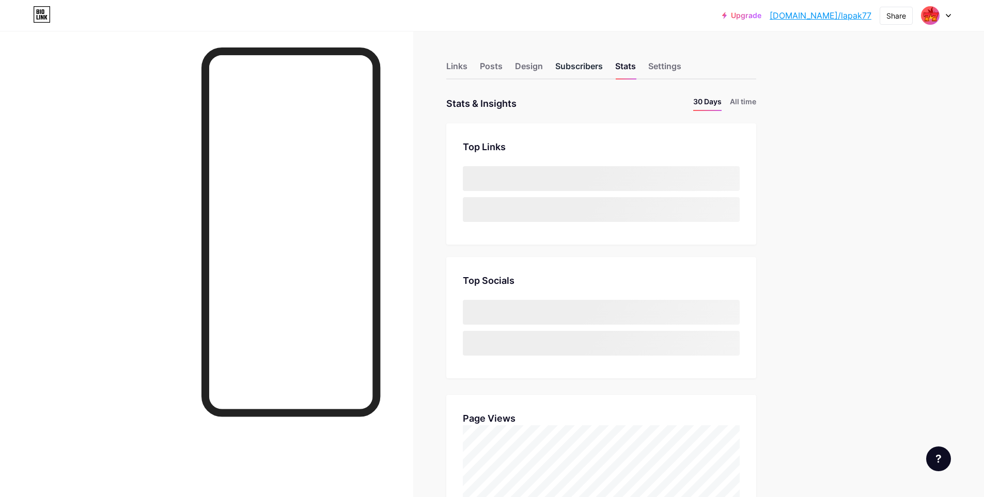
scroll to position [497, 984]
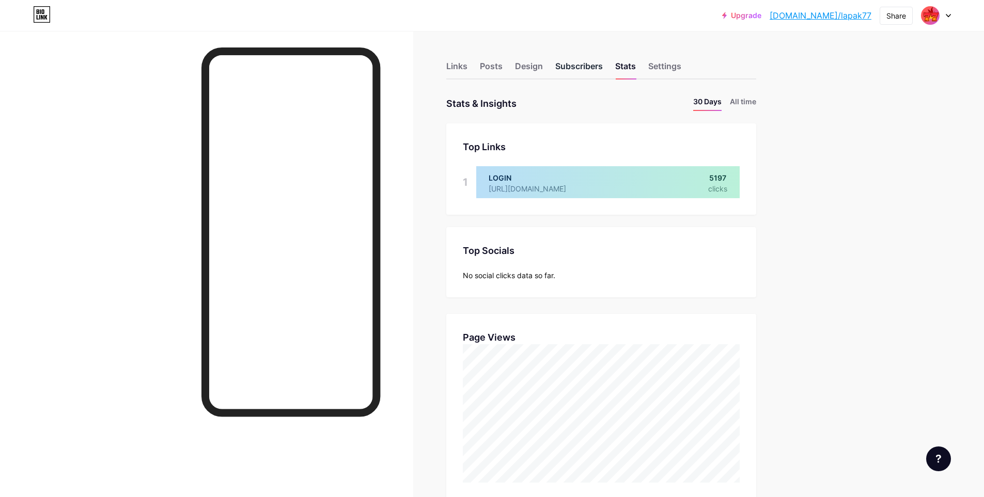
click at [600, 65] on div "Subscribers" at bounding box center [579, 69] width 48 height 19
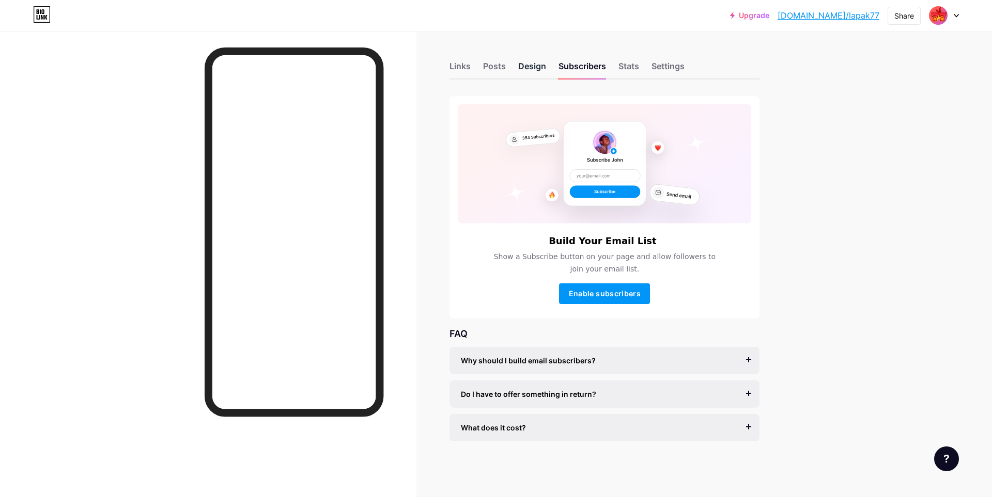
click at [543, 63] on div "Design" at bounding box center [532, 69] width 28 height 19
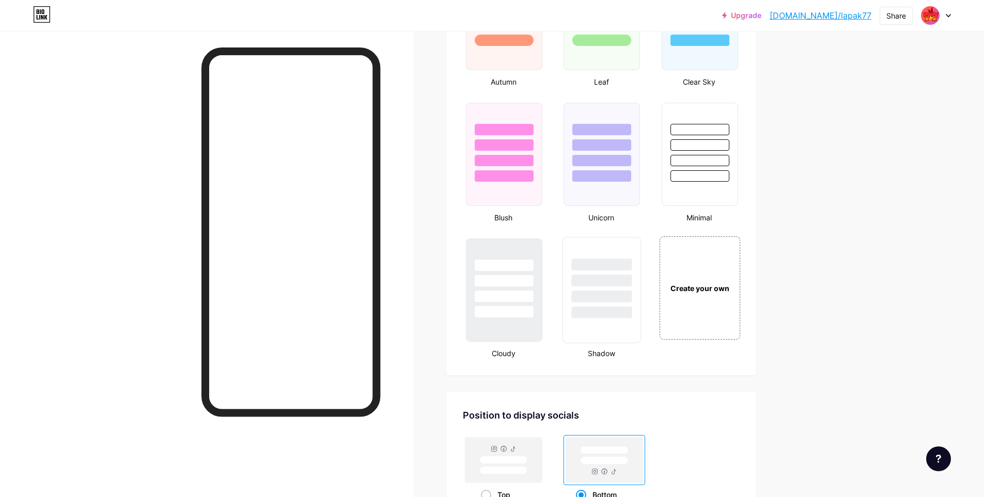
scroll to position [1260, 0]
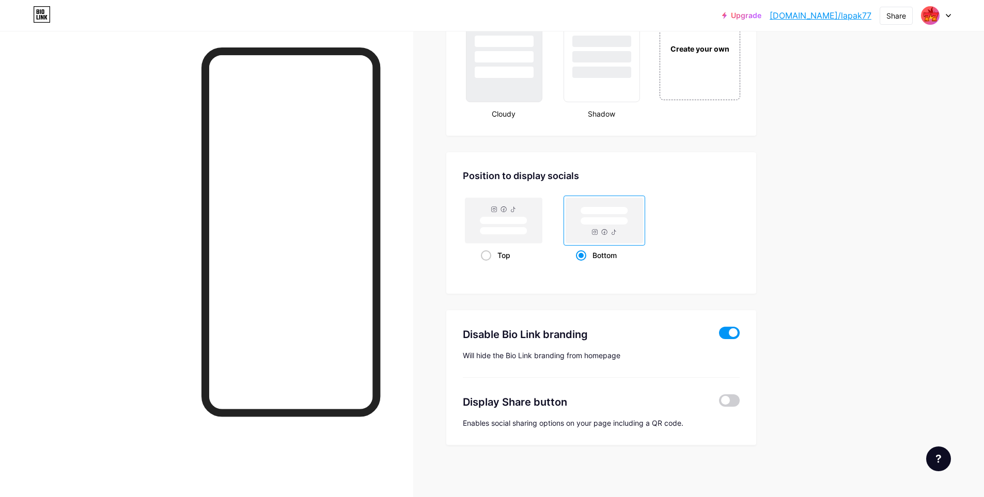
click at [736, 333] on span at bounding box center [729, 333] width 21 height 12
click at [719, 336] on input "checkbox" at bounding box center [719, 336] width 0 height 0
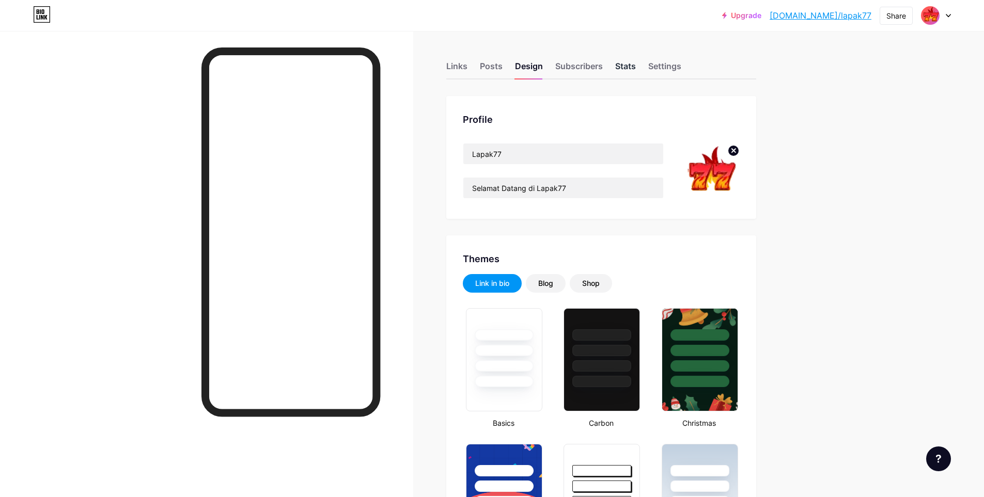
click at [626, 66] on div "Stats" at bounding box center [625, 69] width 21 height 19
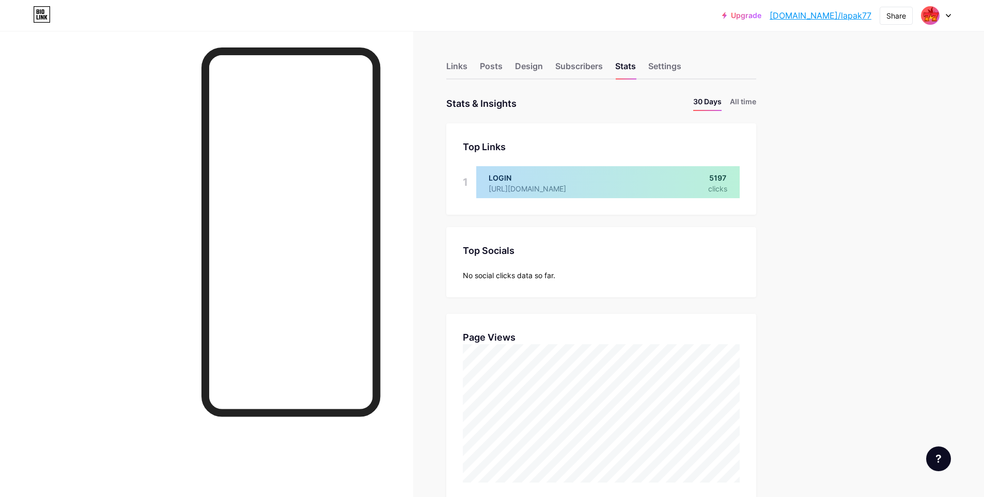
scroll to position [497, 984]
click at [450, 67] on div "Links" at bounding box center [456, 69] width 21 height 19
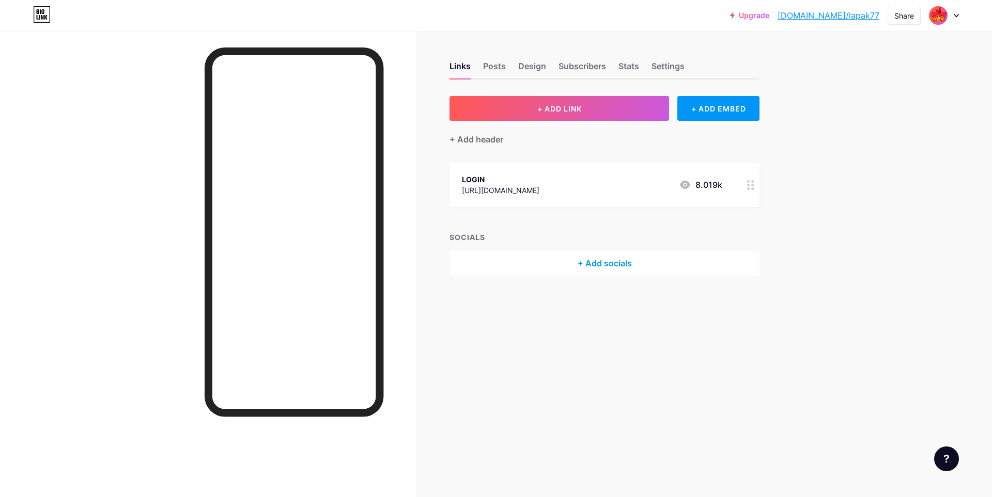
click at [612, 263] on div "+ Add socials" at bounding box center [604, 263] width 310 height 25
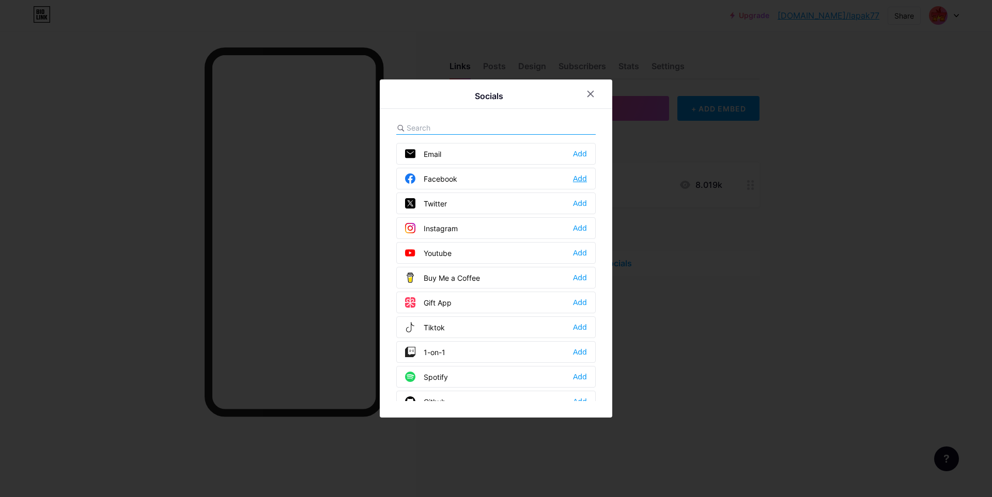
click at [575, 178] on div "Add" at bounding box center [580, 179] width 14 height 10
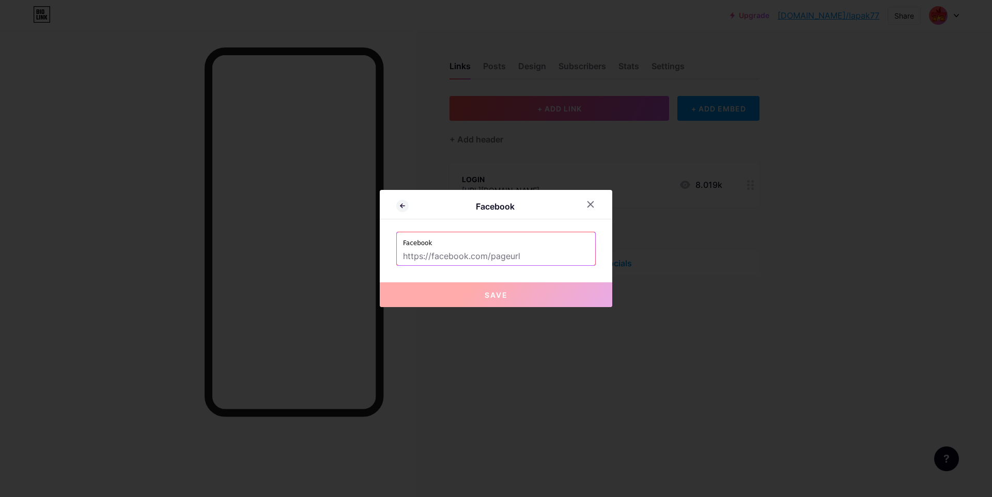
click at [538, 261] on input "text" at bounding box center [496, 257] width 186 height 18
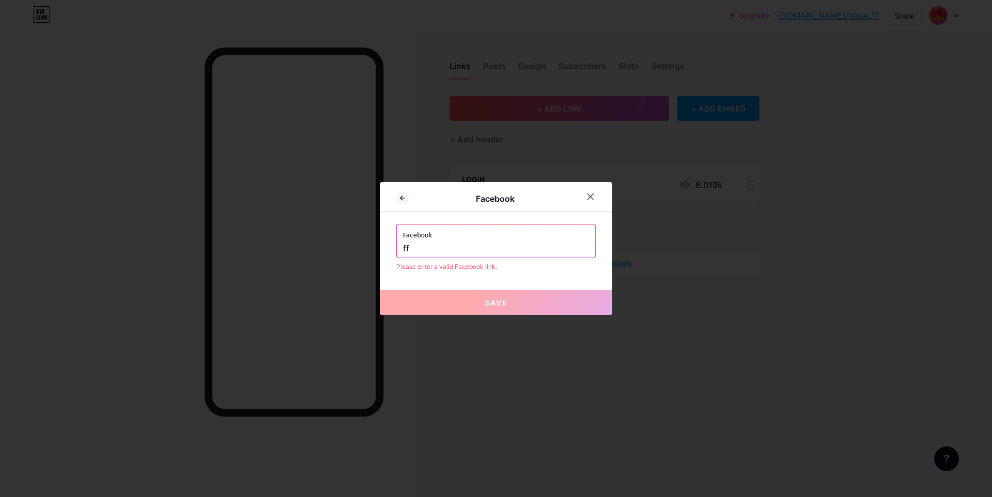
click at [521, 254] on input "ff" at bounding box center [496, 249] width 186 height 18
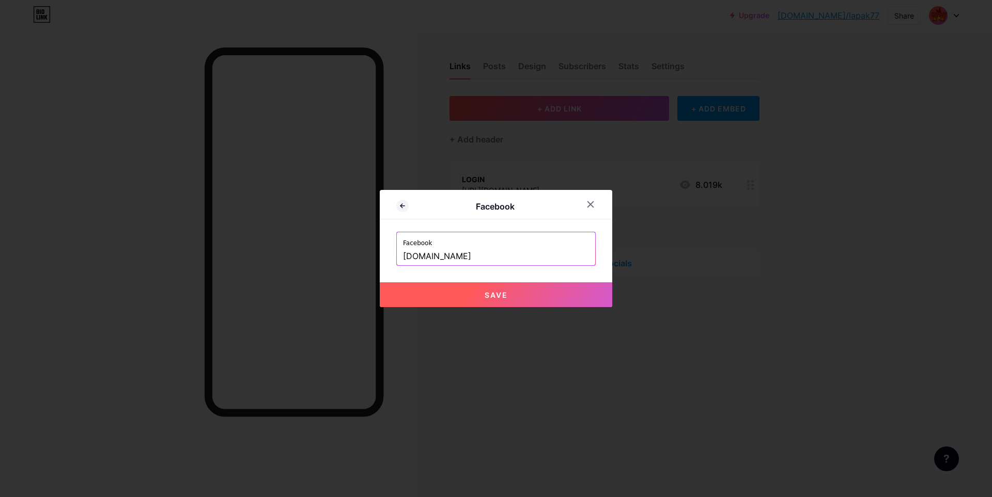
click at [511, 290] on button "Save" at bounding box center [496, 295] width 232 height 25
type input "https://facebook.com"
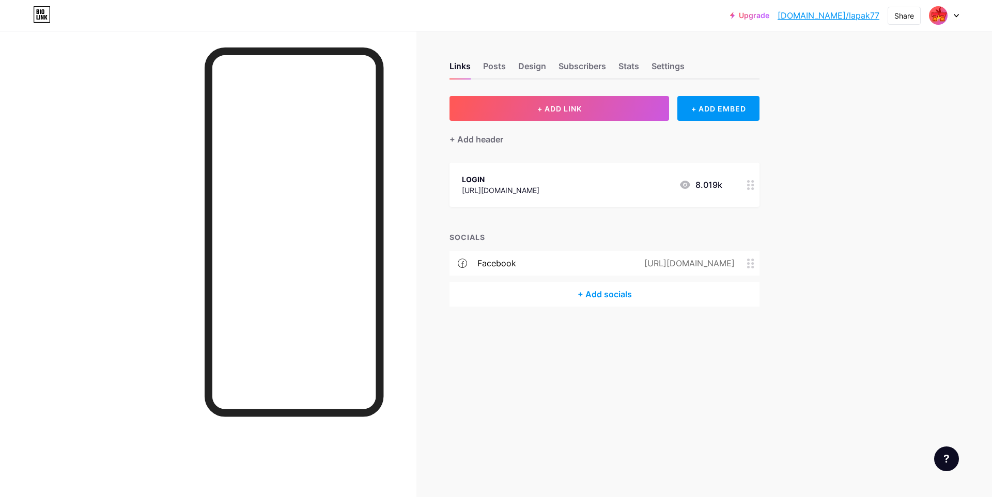
click at [754, 264] on icon at bounding box center [750, 264] width 7 height 10
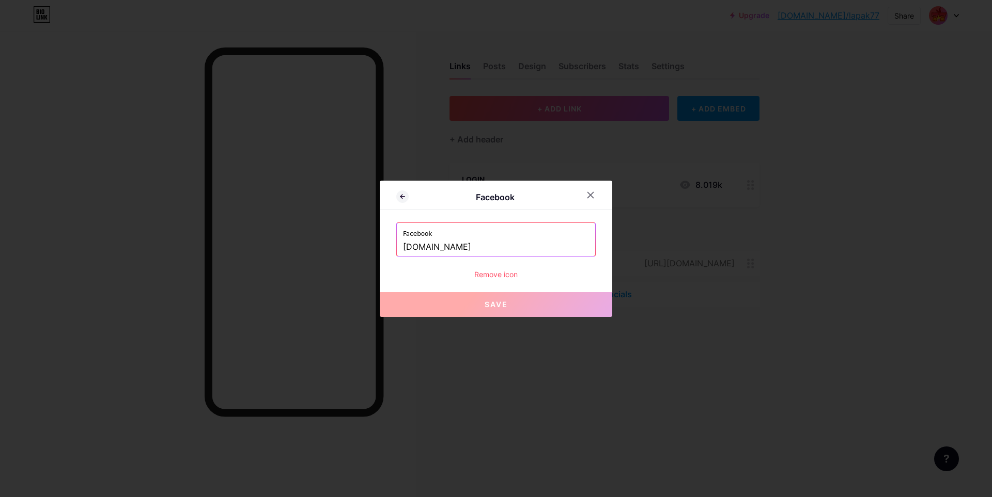
click at [498, 278] on div "Remove icon" at bounding box center [495, 274] width 199 height 11
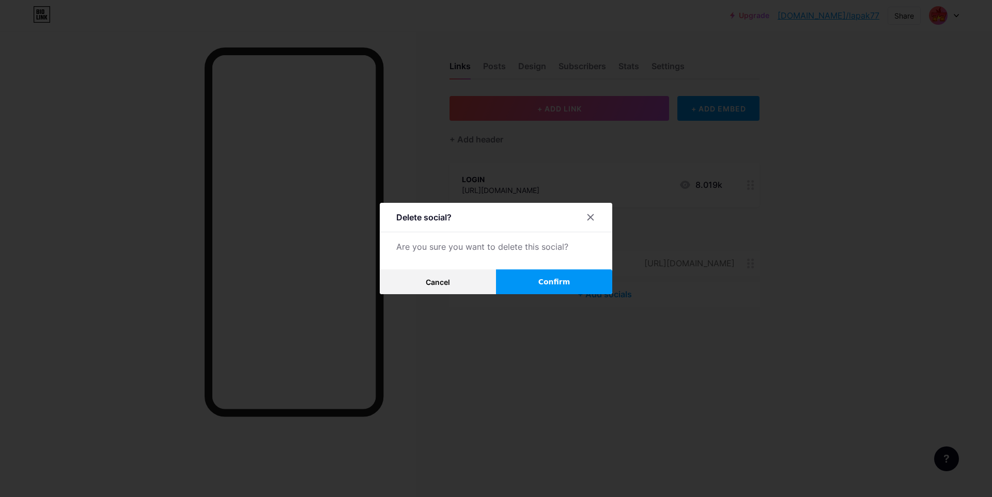
click at [524, 282] on button "Confirm" at bounding box center [554, 282] width 116 height 25
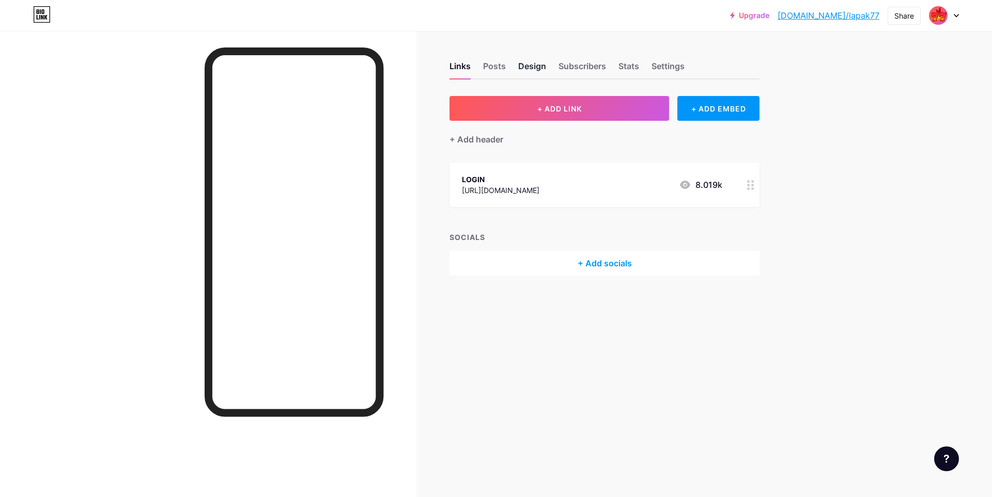
click at [526, 65] on div "Design" at bounding box center [532, 69] width 28 height 19
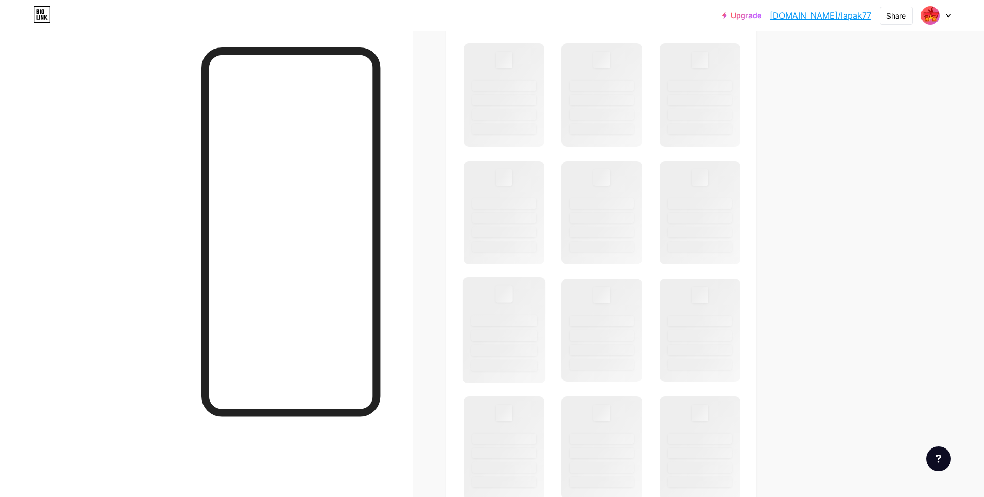
scroll to position [310, 0]
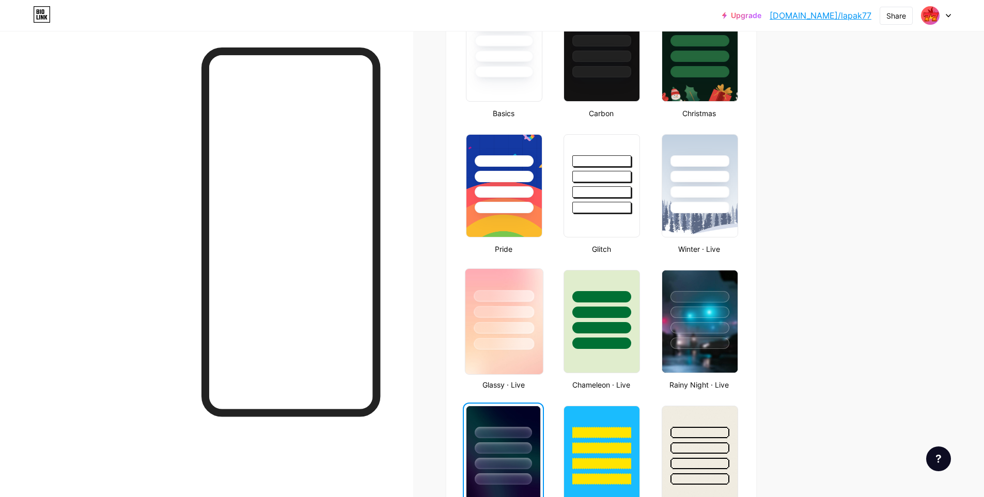
click at [535, 288] on div at bounding box center [503, 309] width 77 height 81
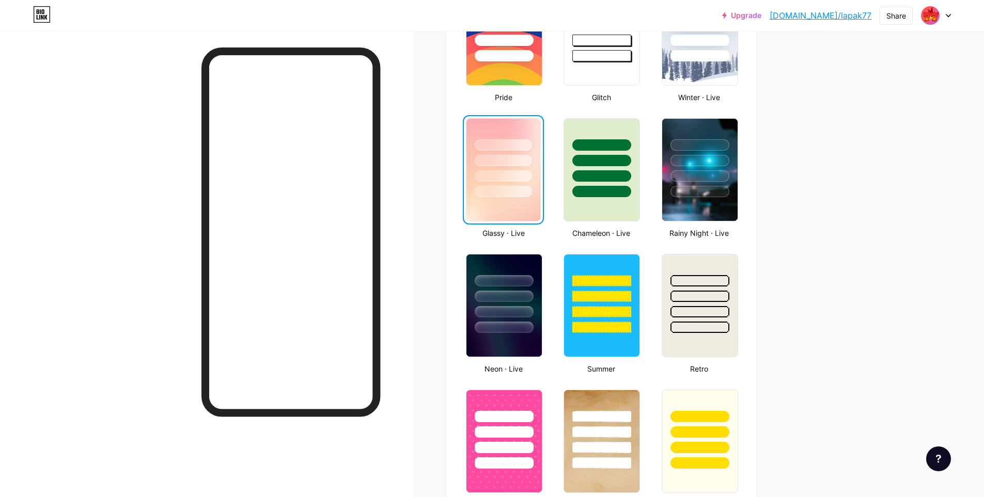
scroll to position [465, 0]
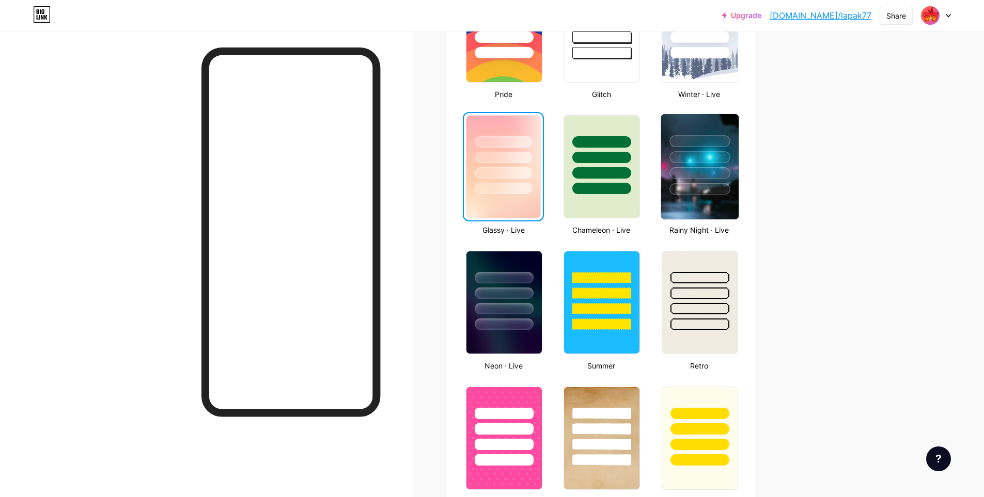
click at [717, 180] on div at bounding box center [699, 154] width 77 height 81
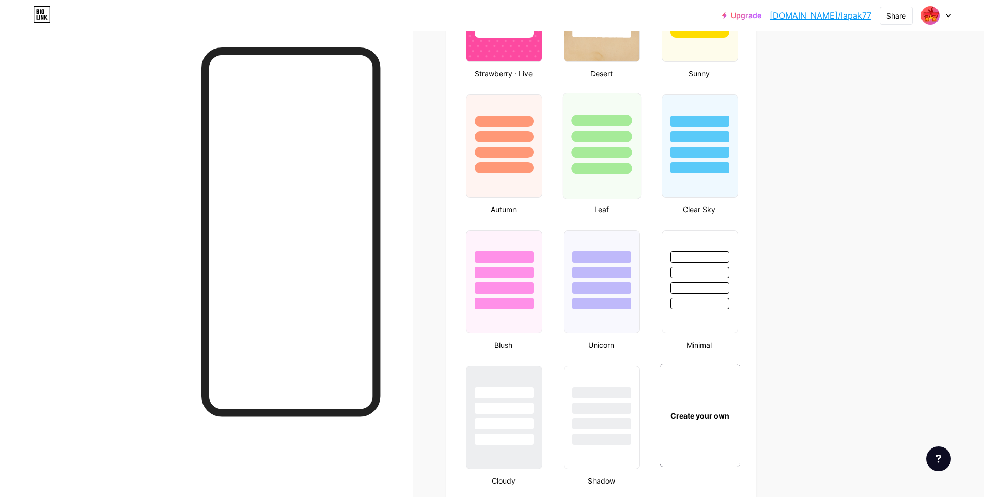
scroll to position [981, 0]
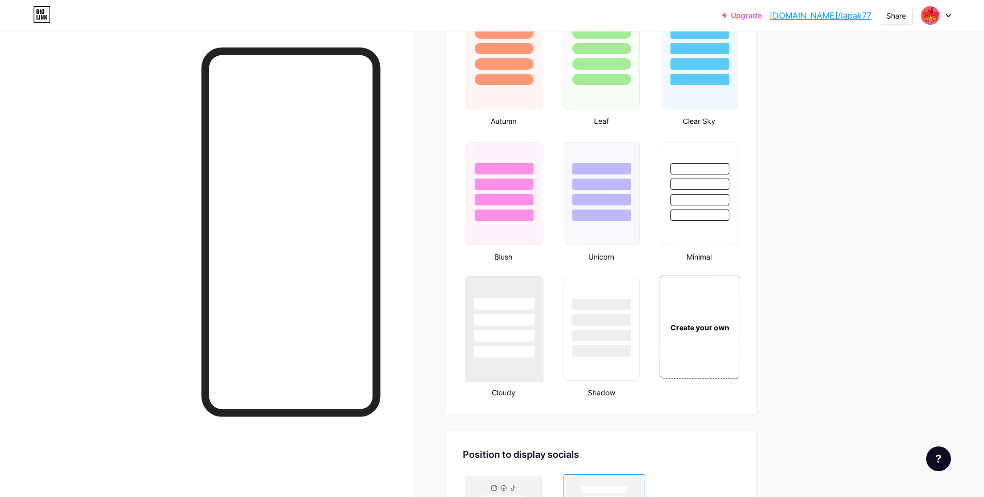
click at [518, 327] on div at bounding box center [503, 317] width 77 height 81
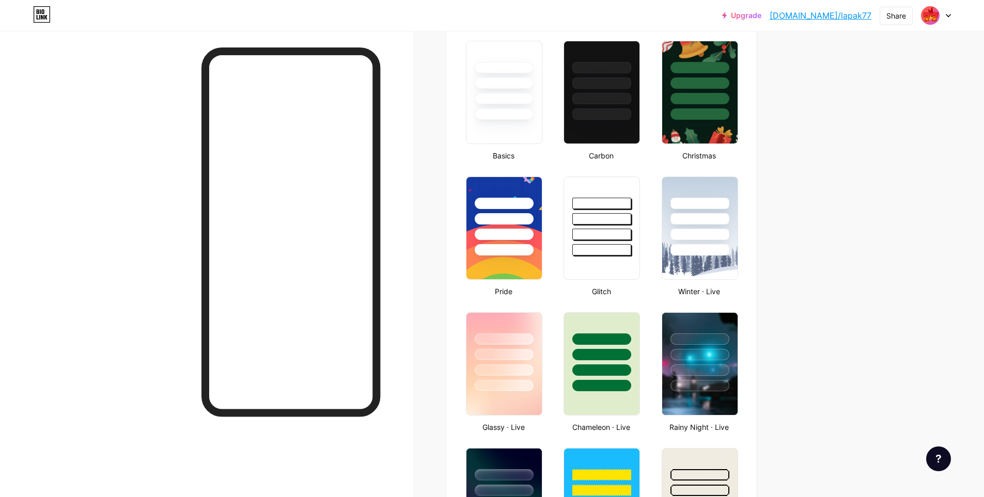
scroll to position [207, 0]
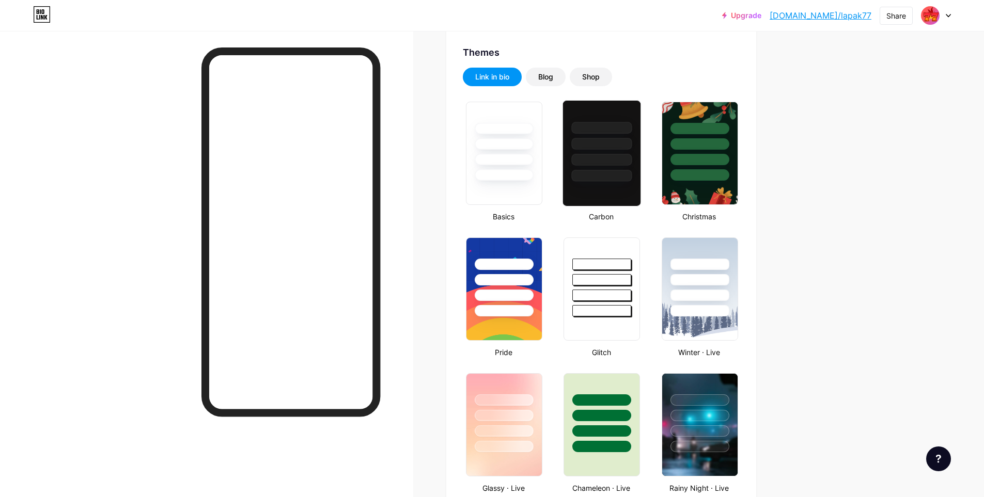
click at [589, 197] on div at bounding box center [602, 153] width 79 height 106
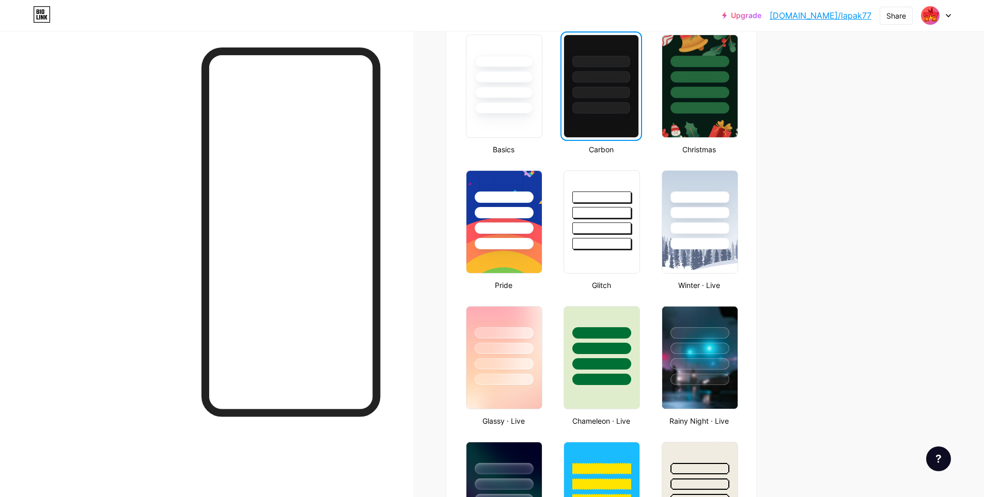
scroll to position [362, 0]
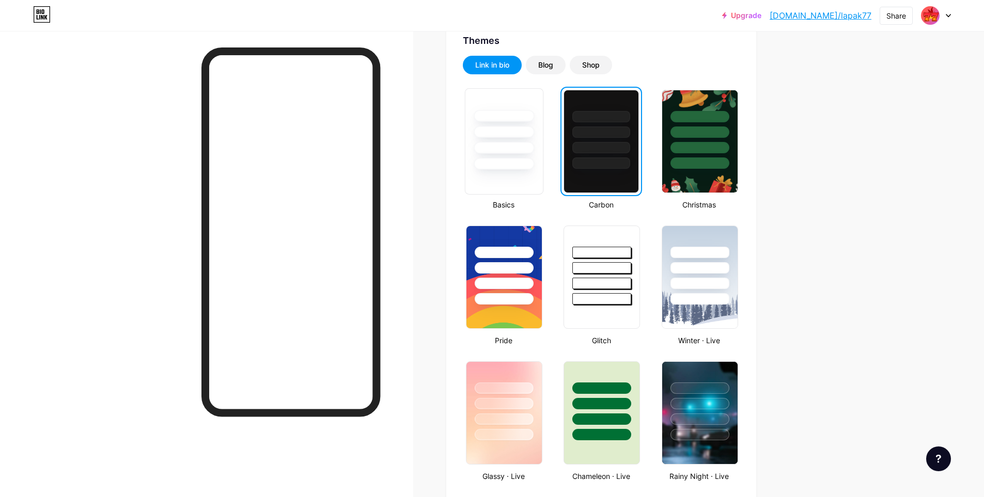
scroll to position [207, 0]
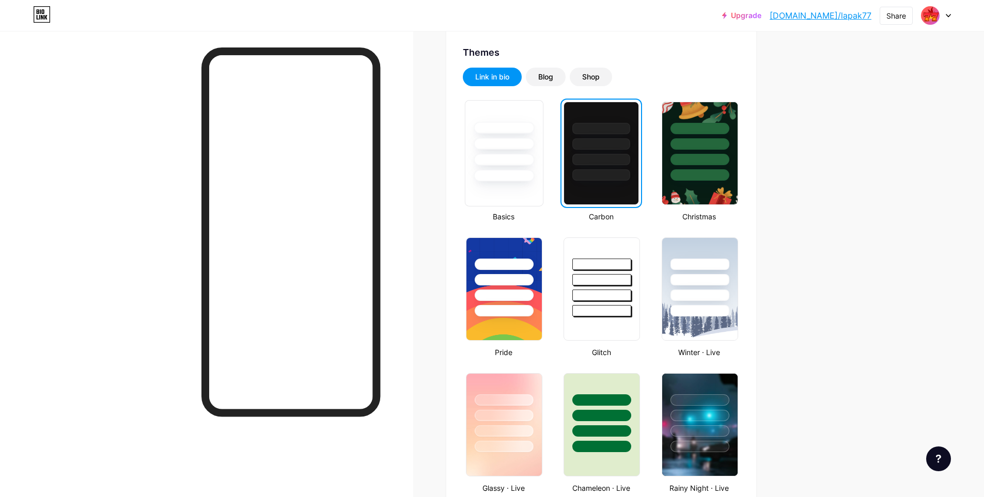
click at [521, 170] on div at bounding box center [504, 176] width 60 height 12
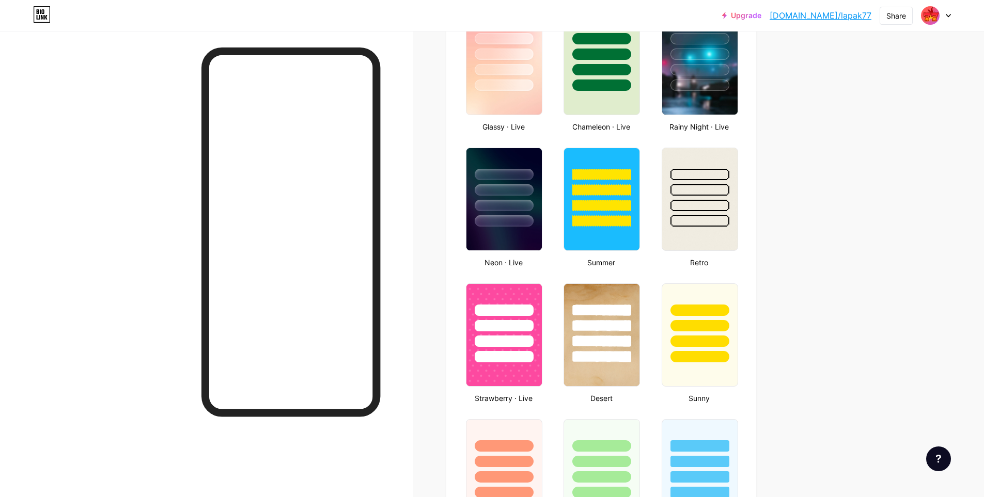
scroll to position [620, 0]
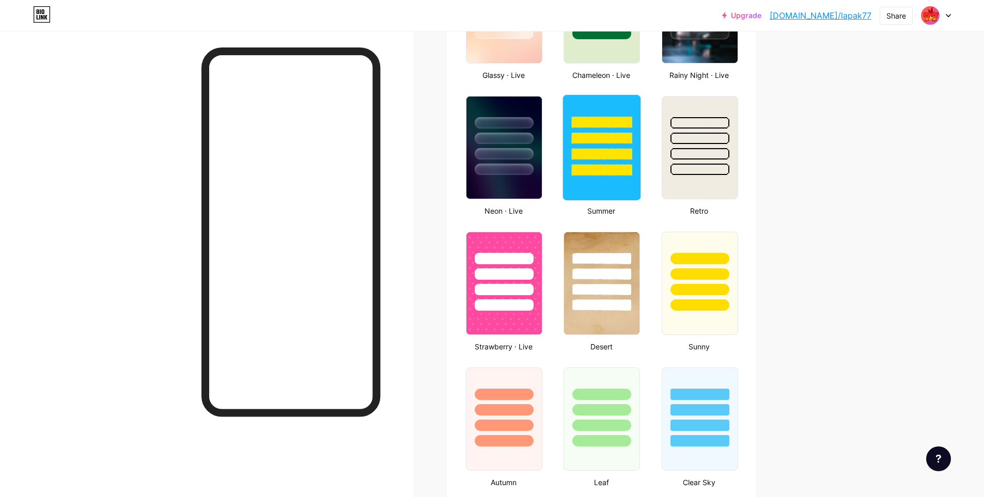
click at [593, 176] on div at bounding box center [602, 148] width 79 height 106
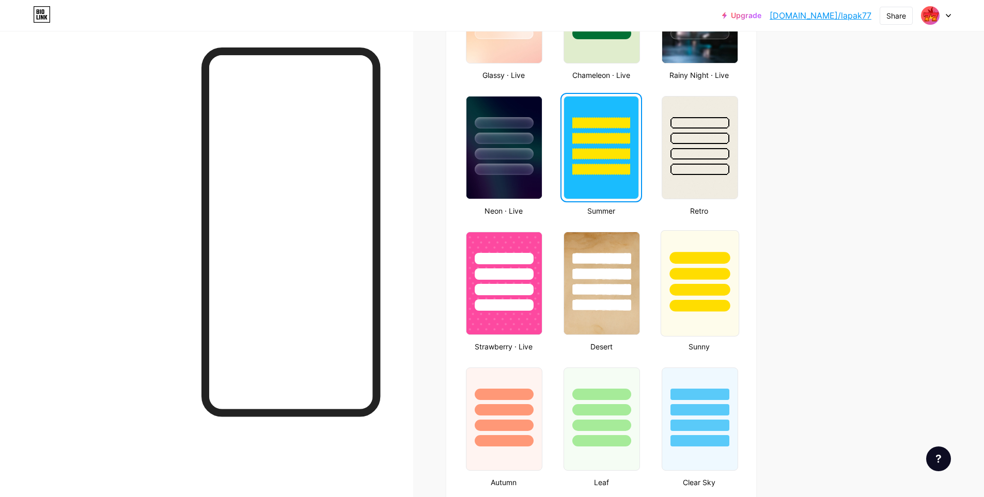
click at [707, 293] on div at bounding box center [699, 290] width 60 height 12
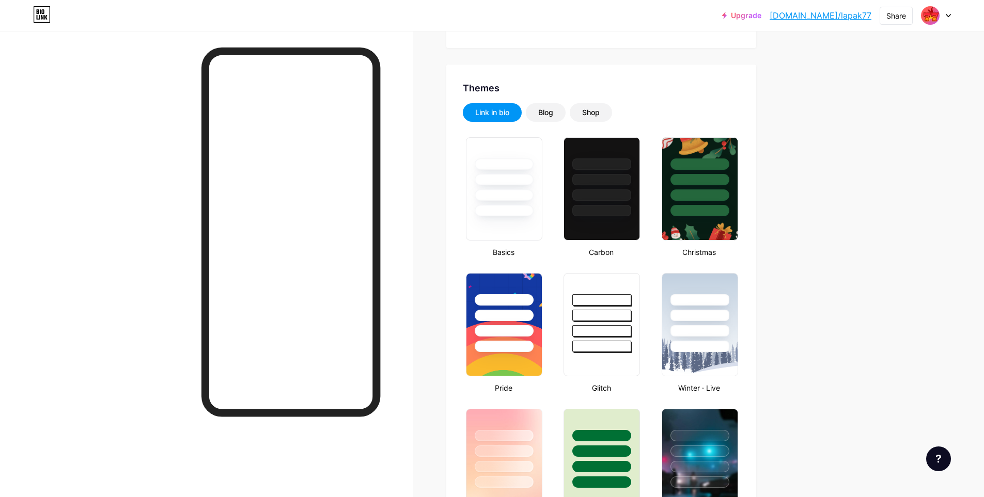
scroll to position [155, 0]
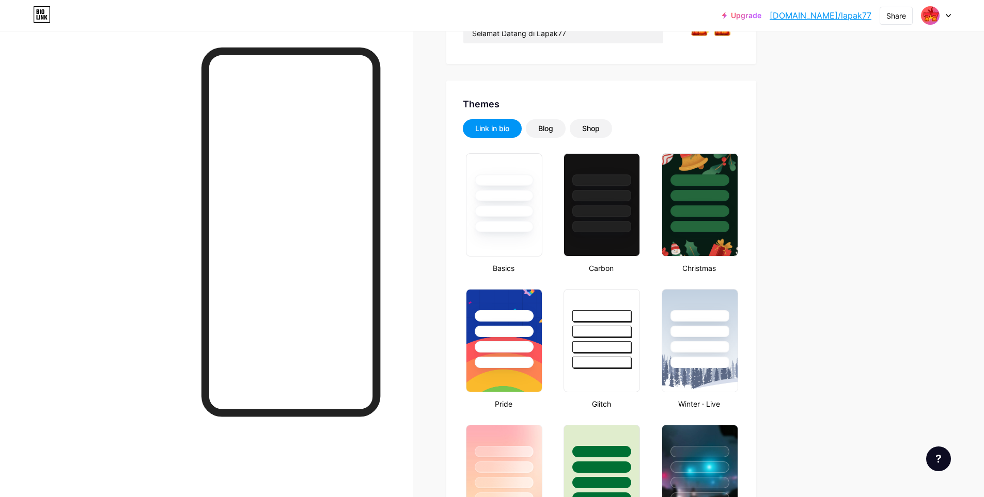
click at [945, 15] on div at bounding box center [936, 15] width 30 height 19
click at [870, 141] on li "Logout" at bounding box center [886, 145] width 128 height 28
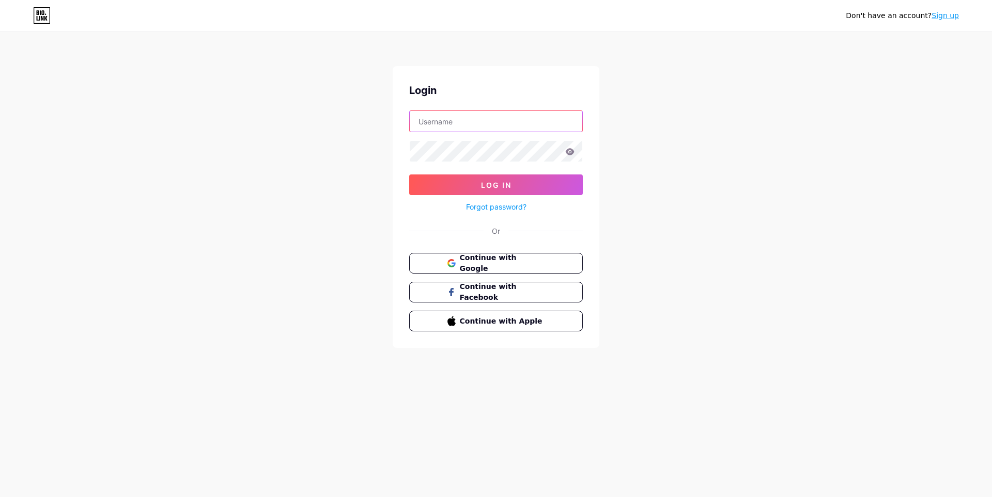
click at [463, 126] on input "text" at bounding box center [496, 121] width 173 height 21
type input "lapak77"
click at [409, 175] on button "Log In" at bounding box center [496, 185] width 174 height 21
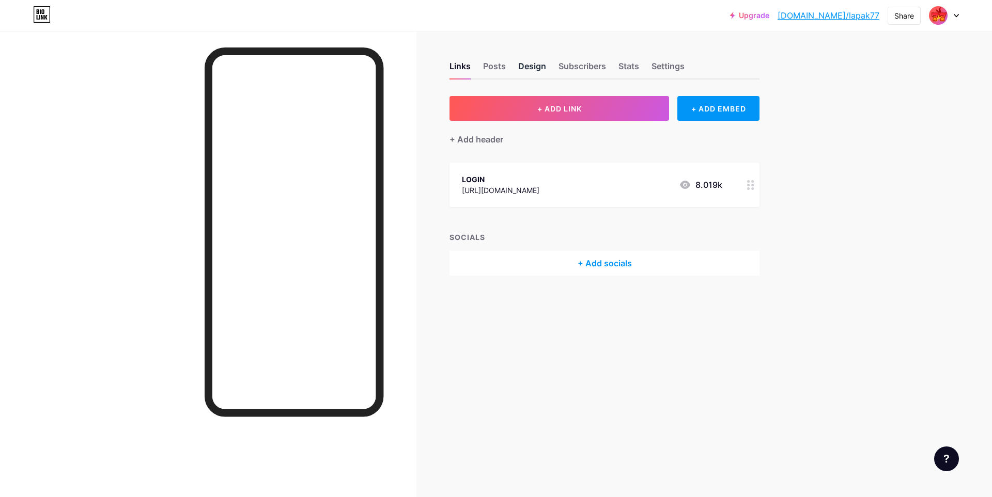
click at [534, 70] on div "Design" at bounding box center [532, 69] width 28 height 19
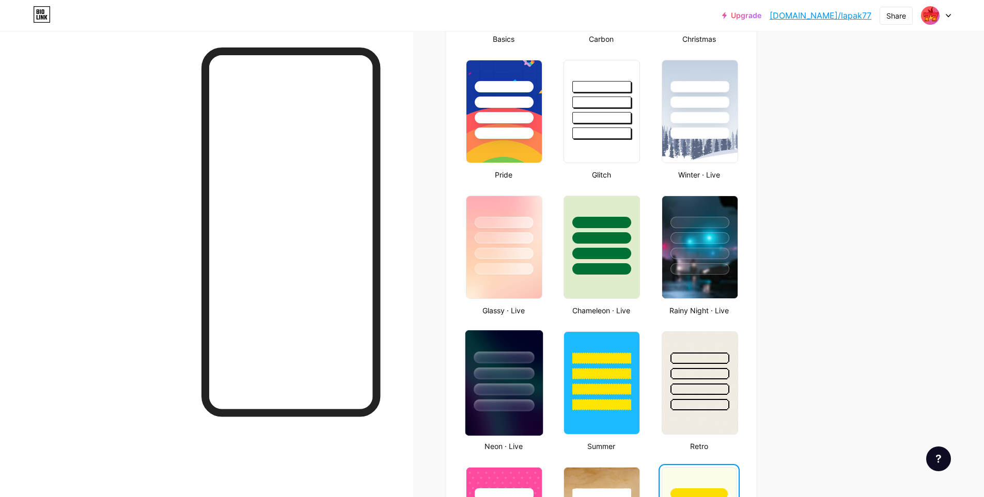
scroll to position [465, 0]
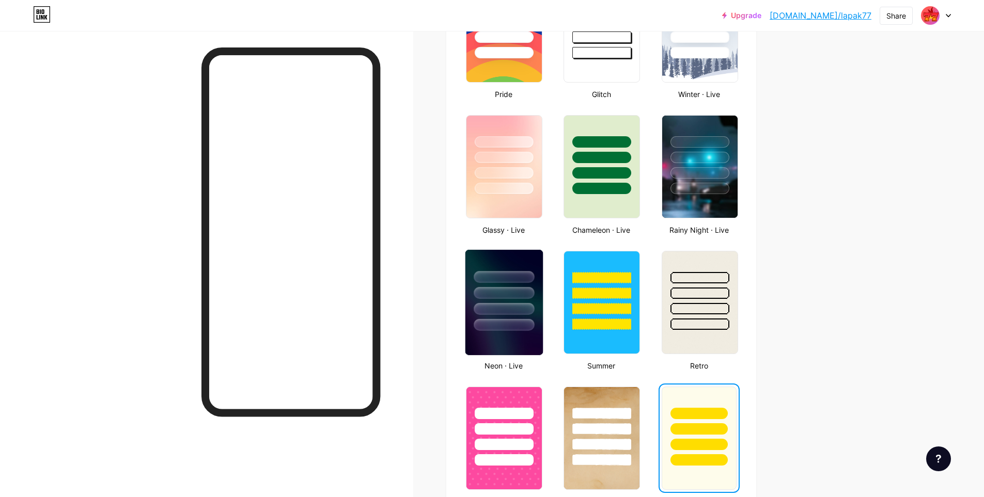
click at [529, 309] on div at bounding box center [504, 309] width 60 height 12
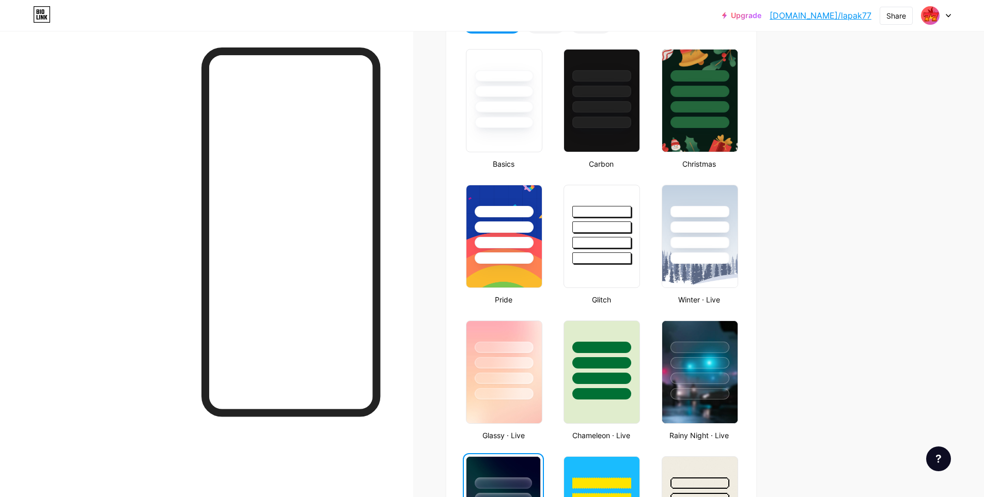
scroll to position [258, 0]
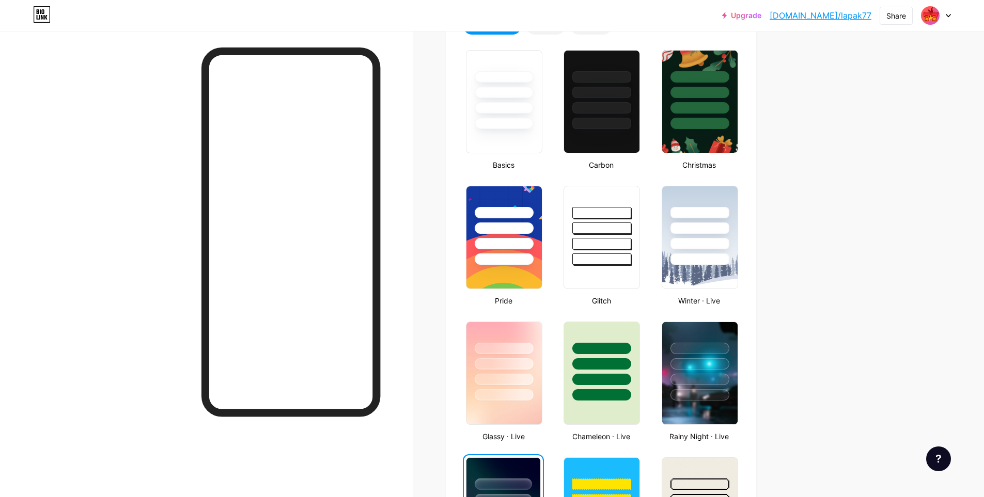
click at [855, 14] on link "[DOMAIN_NAME]/lapak77" at bounding box center [821, 15] width 102 height 12
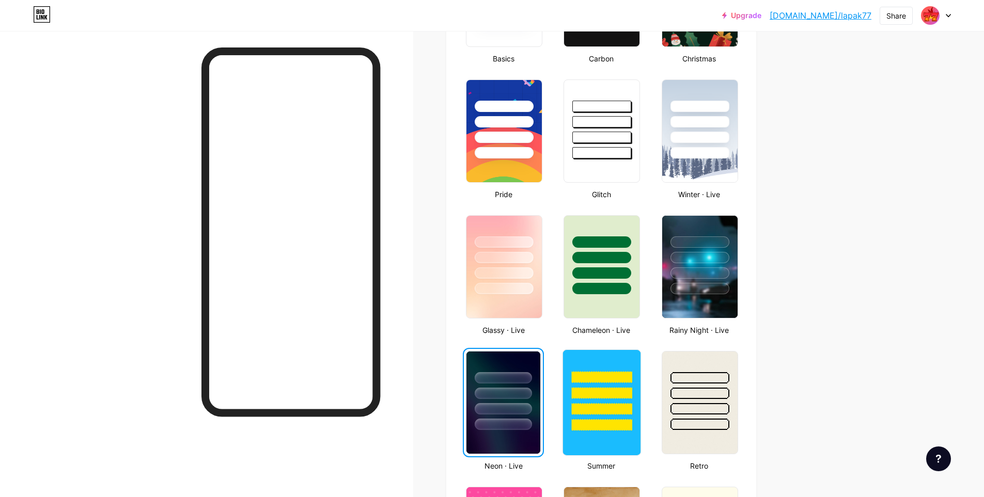
scroll to position [517, 0]
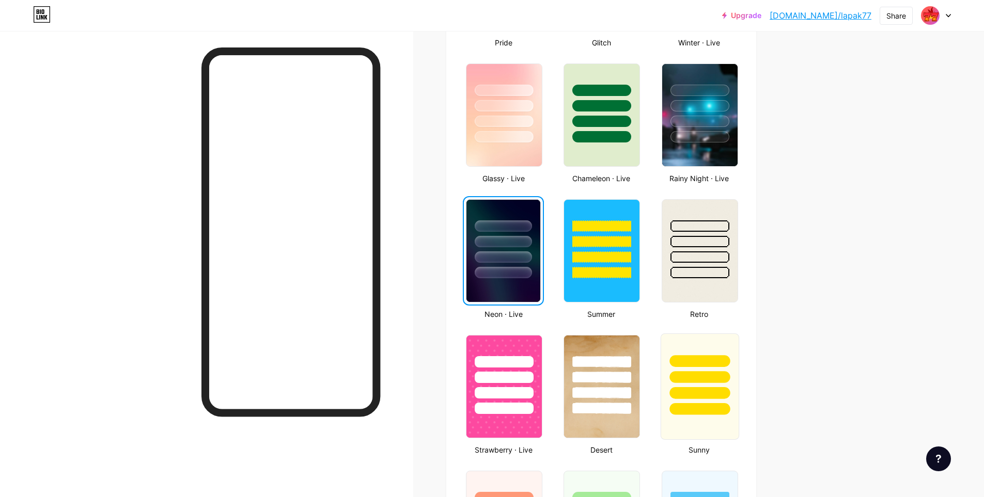
click at [684, 376] on div at bounding box center [699, 377] width 60 height 12
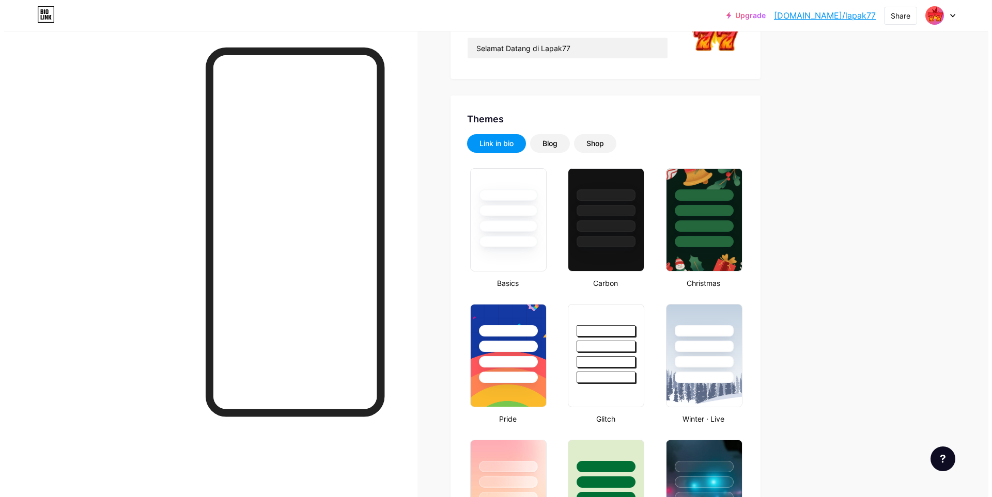
scroll to position [0, 0]
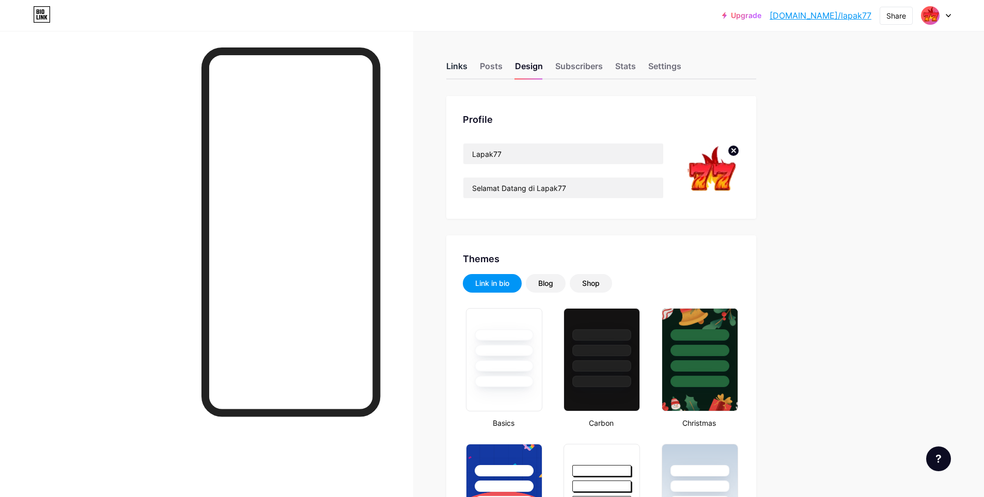
click at [465, 72] on div "Links" at bounding box center [456, 69] width 21 height 19
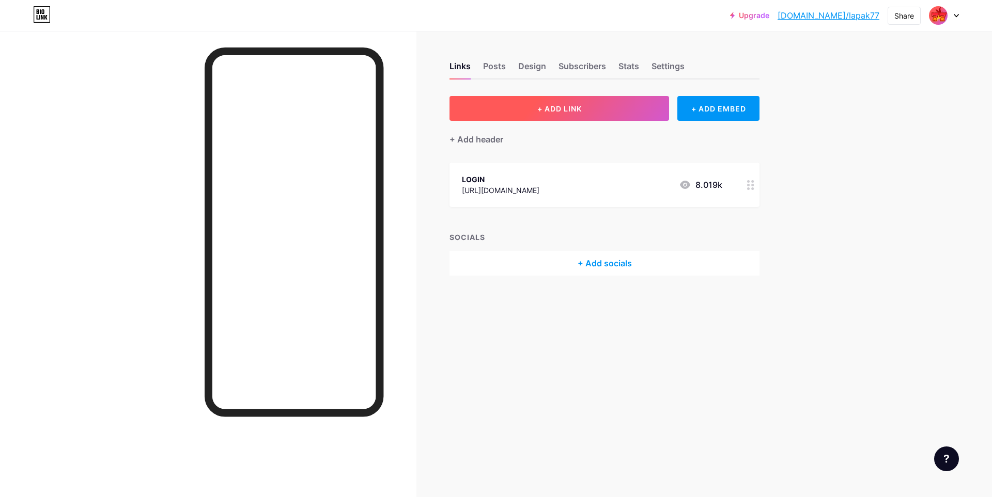
click at [578, 118] on button "+ ADD LINK" at bounding box center [559, 108] width 220 height 25
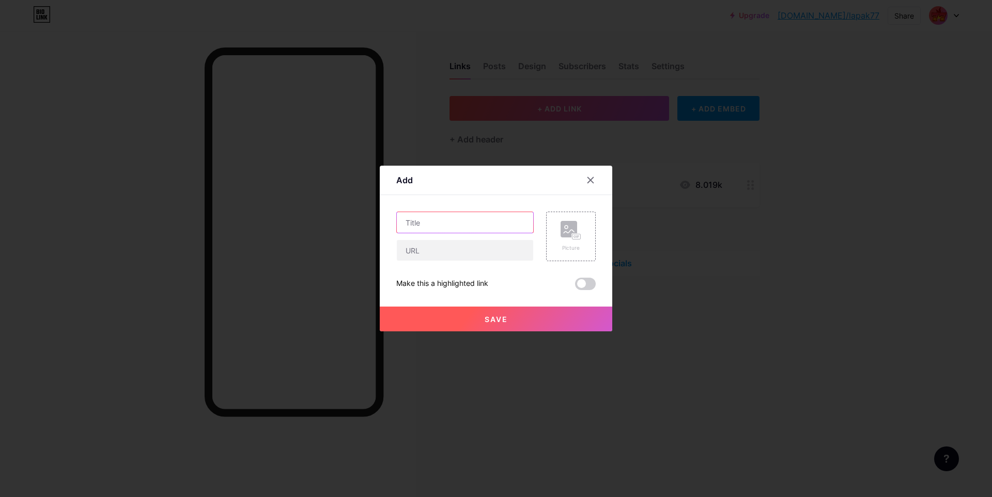
click at [463, 226] on input "text" at bounding box center [465, 222] width 136 height 21
type input "ALTERNATIF LINK"
click at [459, 244] on input "text" at bounding box center [465, 250] width 136 height 21
paste input "[URL][DOMAIN_NAME]"
type input "[URL][DOMAIN_NAME]"
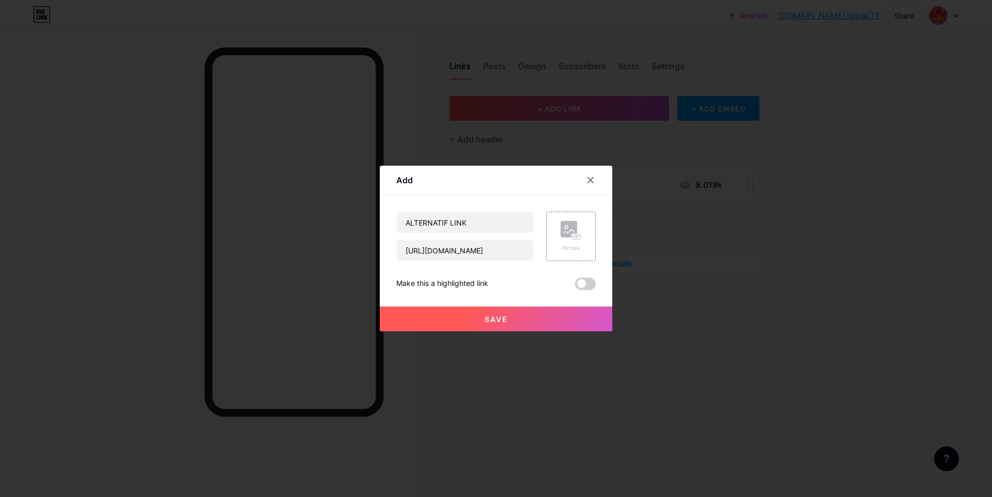
click at [479, 313] on button "Save" at bounding box center [496, 319] width 232 height 25
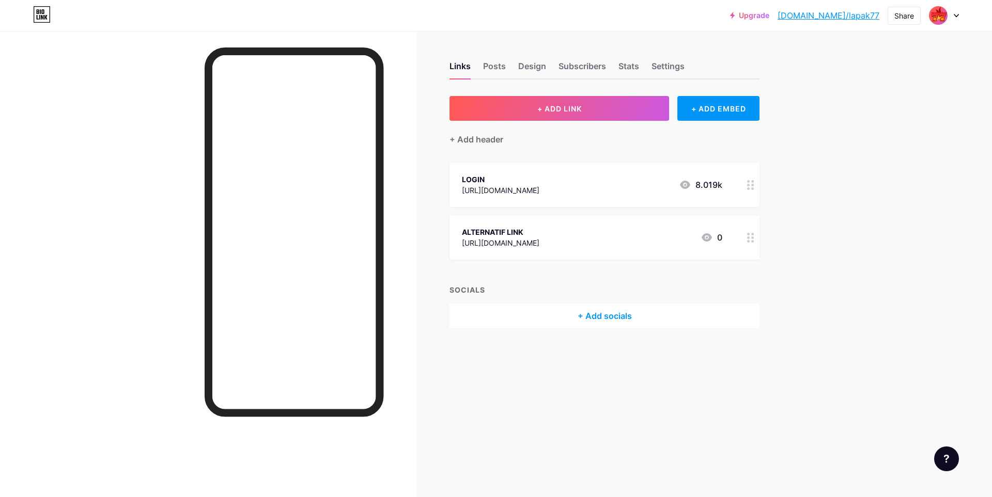
click at [950, 14] on div at bounding box center [944, 15] width 30 height 19
click at [850, 146] on li "Logout" at bounding box center [894, 145] width 128 height 28
